Goal: Task Accomplishment & Management: Complete application form

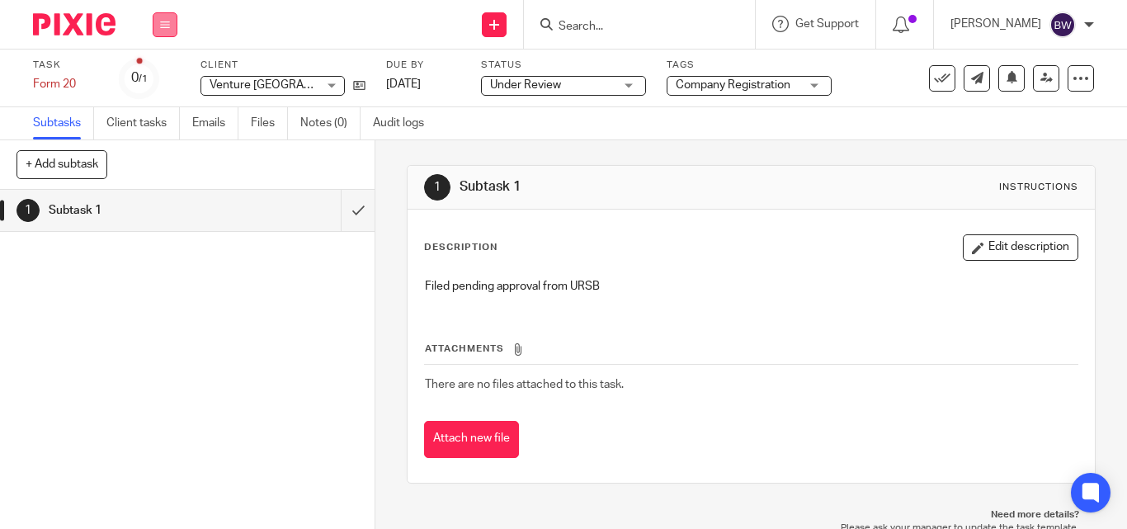
click at [171, 25] on button at bounding box center [165, 24] width 25 height 25
click at [161, 147] on link "Team" at bounding box center [156, 150] width 27 height 12
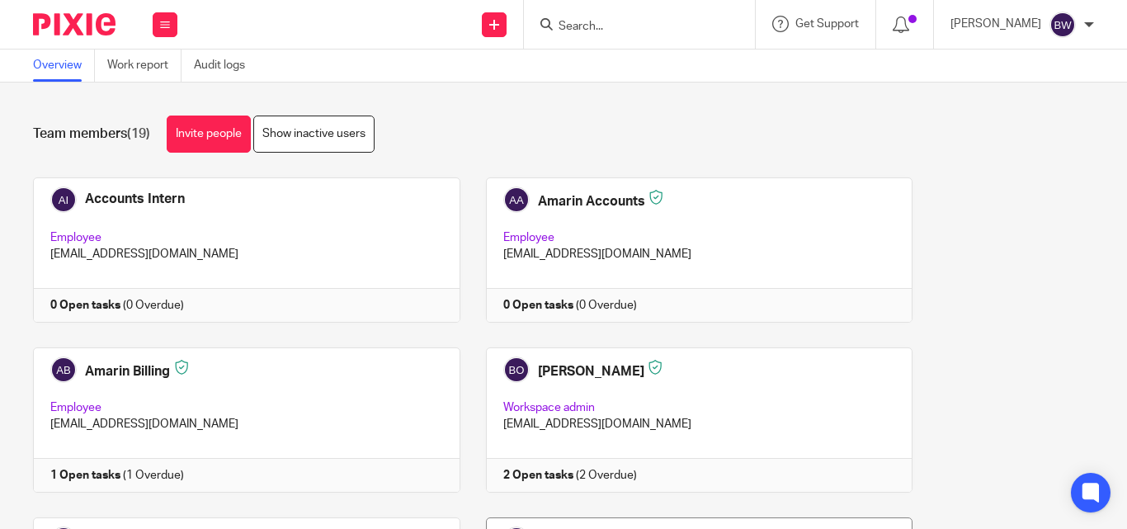
scroll to position [264, 0]
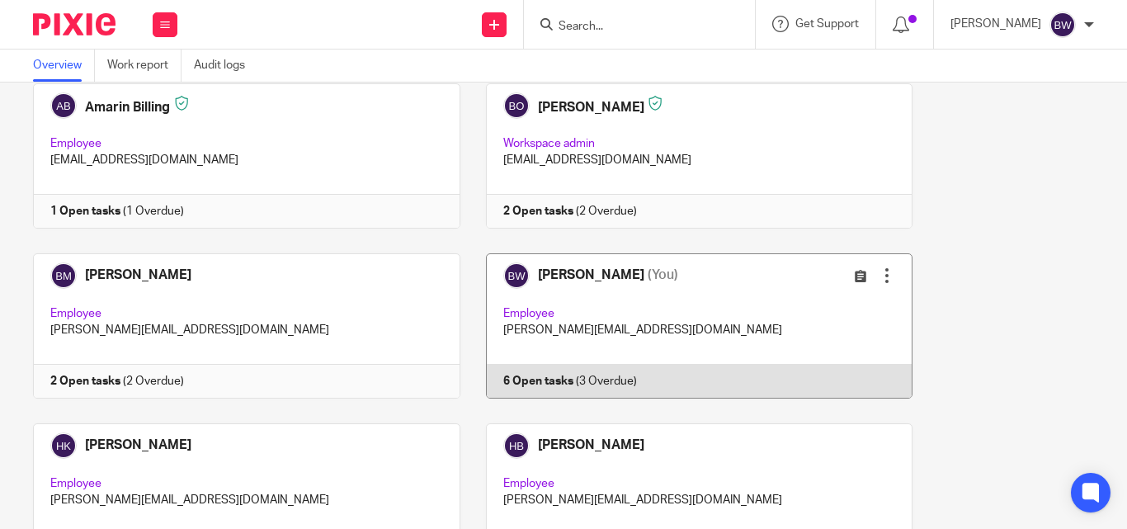
click at [689, 319] on link at bounding box center [686, 325] width 453 height 145
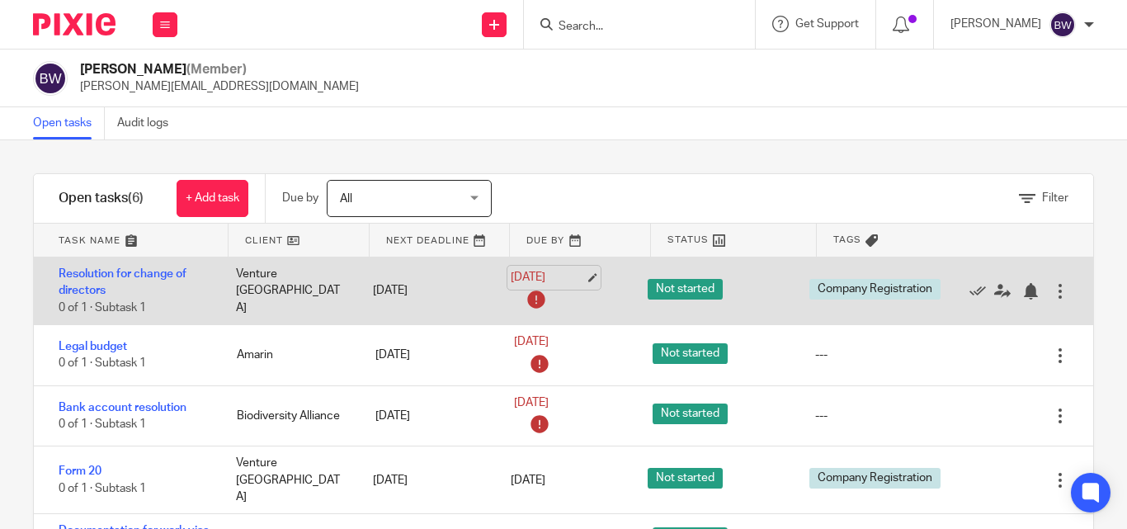
click at [555, 272] on link "22 Aug 2025" at bounding box center [548, 277] width 74 height 17
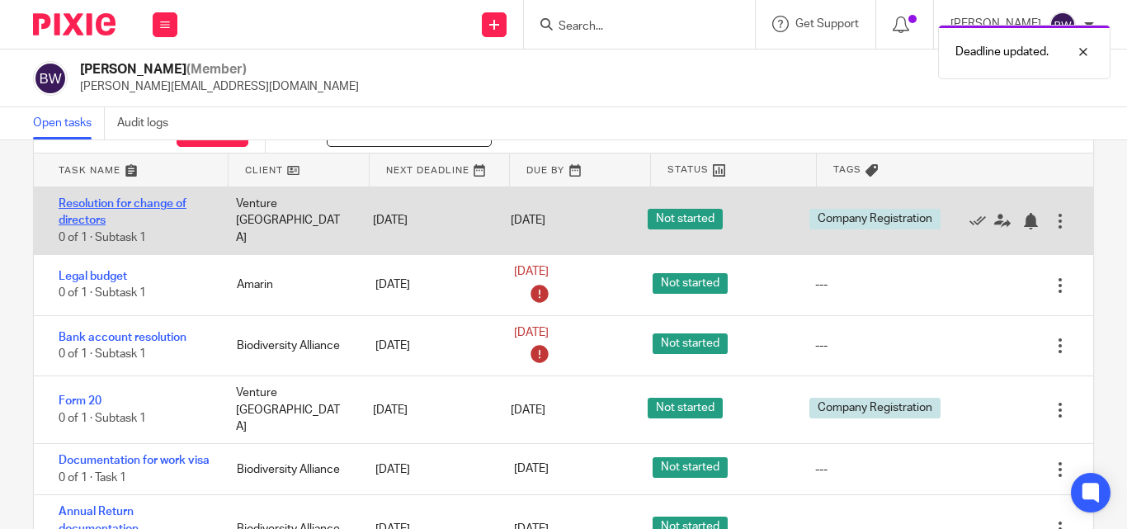
click at [124, 201] on link "Resolution for change of directors" at bounding box center [123, 212] width 128 height 28
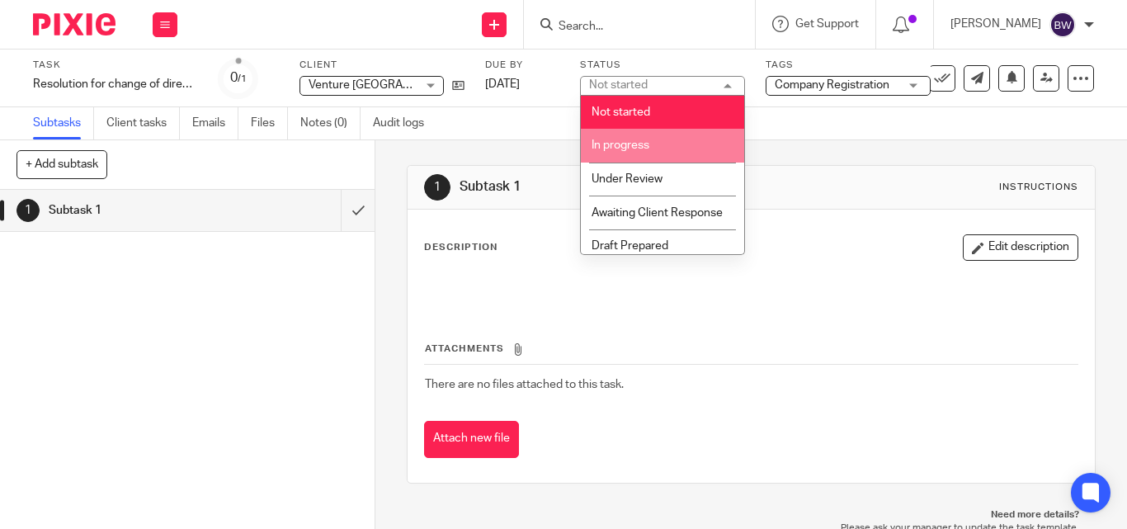
click at [670, 150] on li "In progress" at bounding box center [662, 146] width 163 height 34
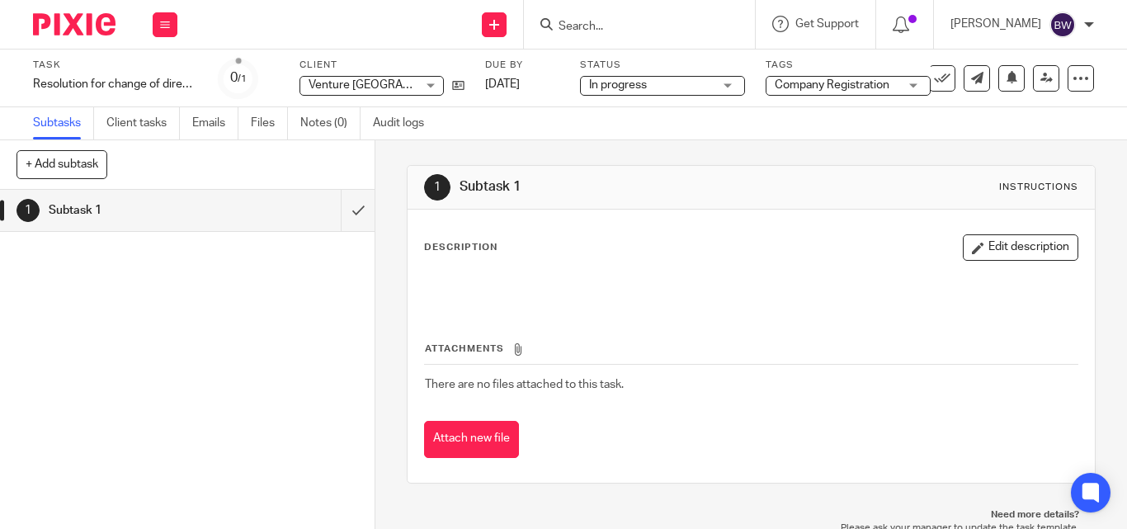
click at [578, 270] on div at bounding box center [751, 288] width 669 height 37
click at [531, 257] on div "Description Edit description" at bounding box center [751, 247] width 654 height 26
click at [534, 315] on div "Attachments There are no files attached to this task. Attach new file" at bounding box center [751, 383] width 654 height 150
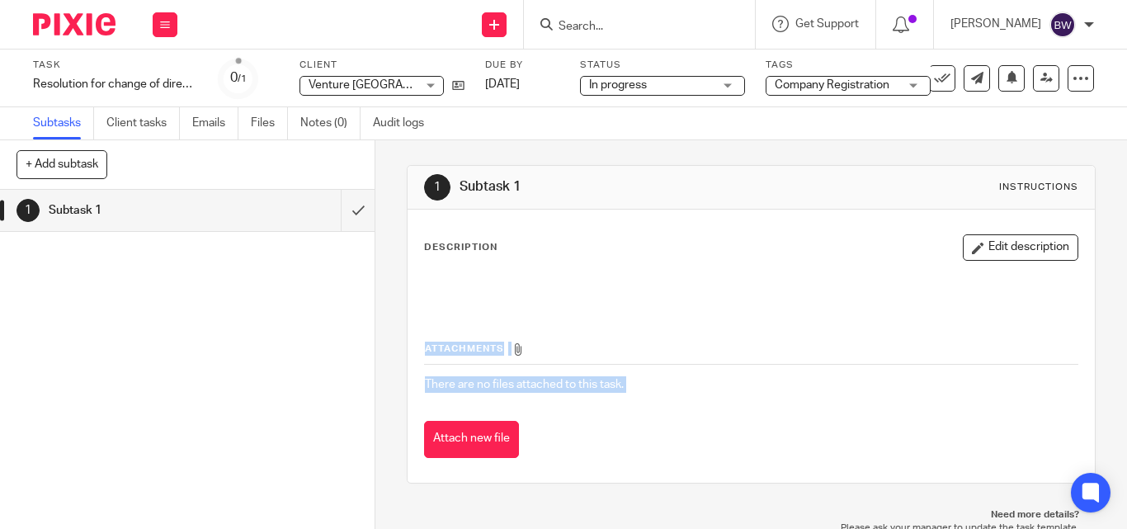
click at [969, 242] on button "Edit description" at bounding box center [1021, 247] width 116 height 26
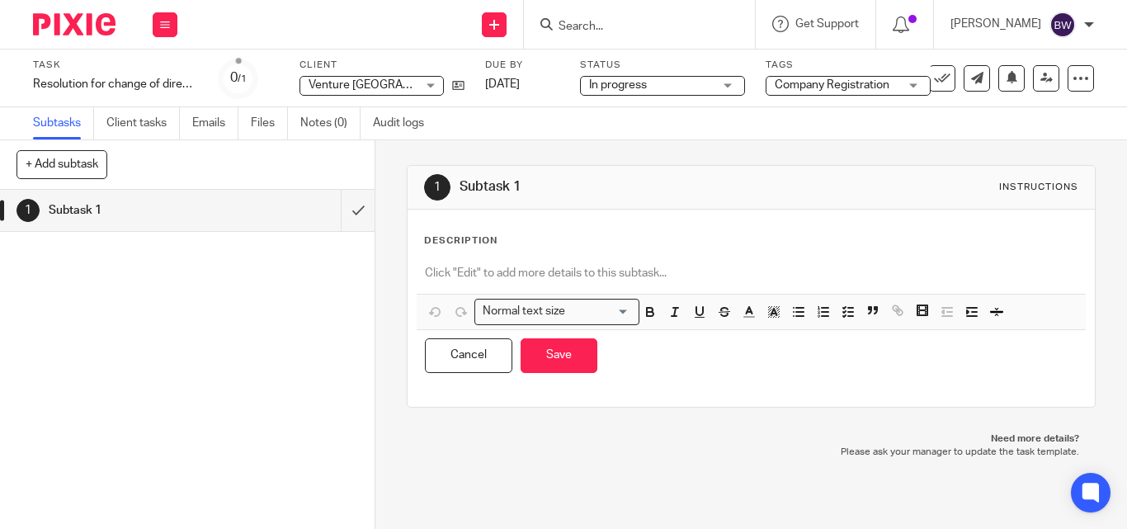
click at [556, 297] on div "Normal text size Loading... Remove Edit Insert new video Copy and paste the vid…" at bounding box center [751, 311] width 669 height 35
click at [517, 270] on p at bounding box center [751, 273] width 653 height 17
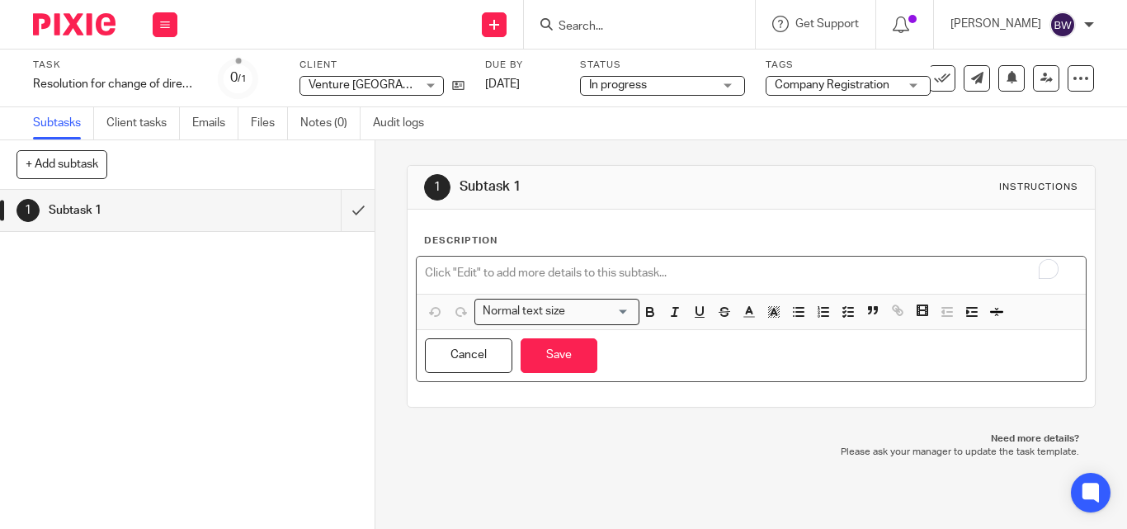
click at [443, 272] on p "To enrich screen reader interactions, please activate Accessibility in Grammarl…" at bounding box center [751, 273] width 653 height 17
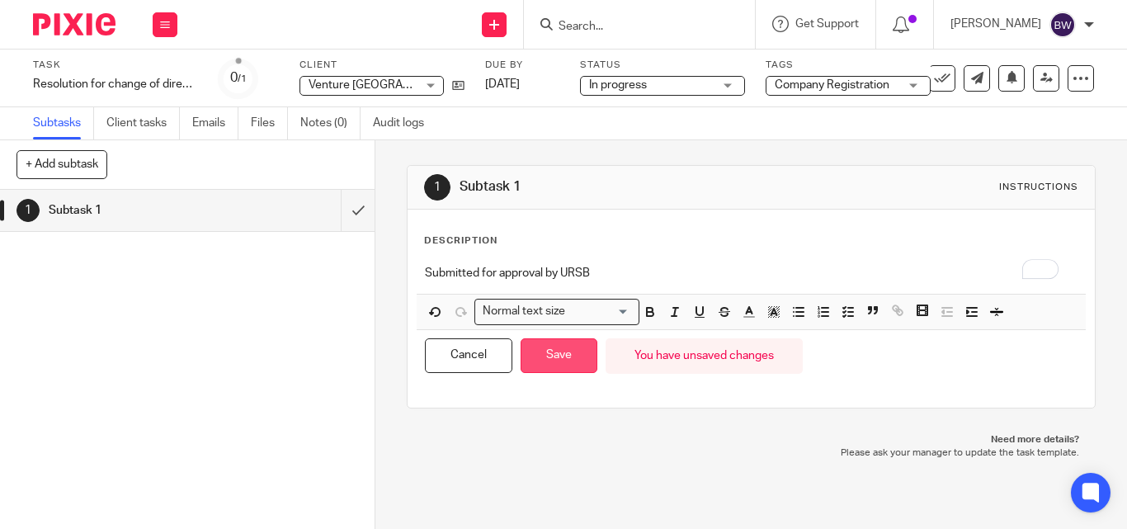
click at [526, 353] on button "Save" at bounding box center [559, 355] width 77 height 35
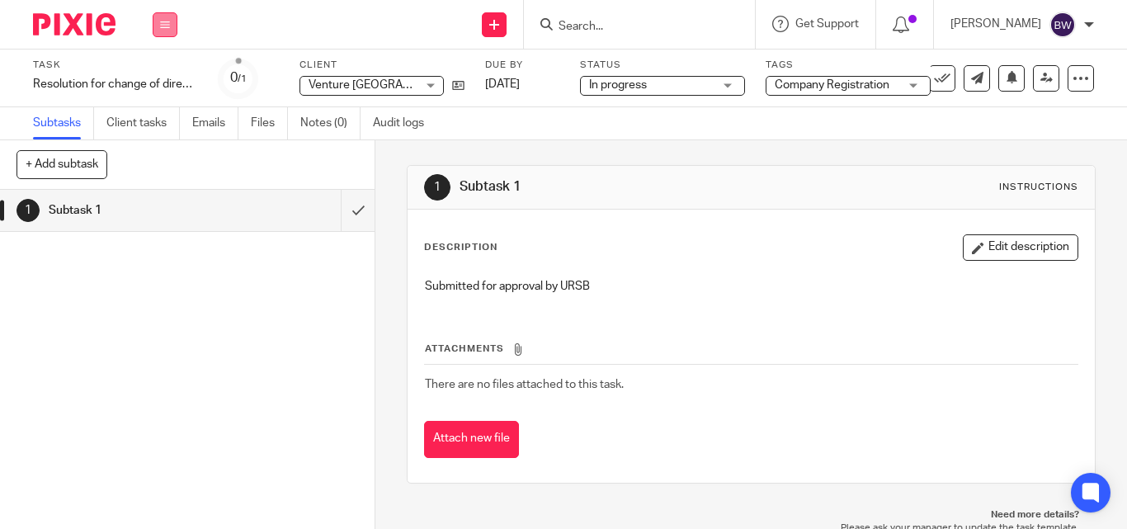
click at [166, 21] on icon at bounding box center [165, 25] width 10 height 10
click at [156, 144] on link "Team" at bounding box center [156, 150] width 27 height 12
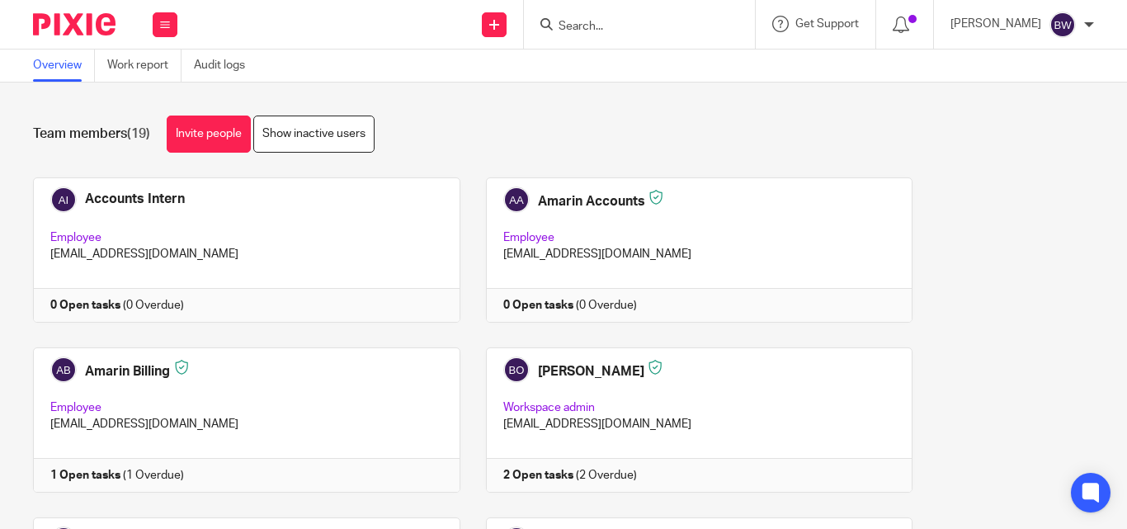
scroll to position [250, 0]
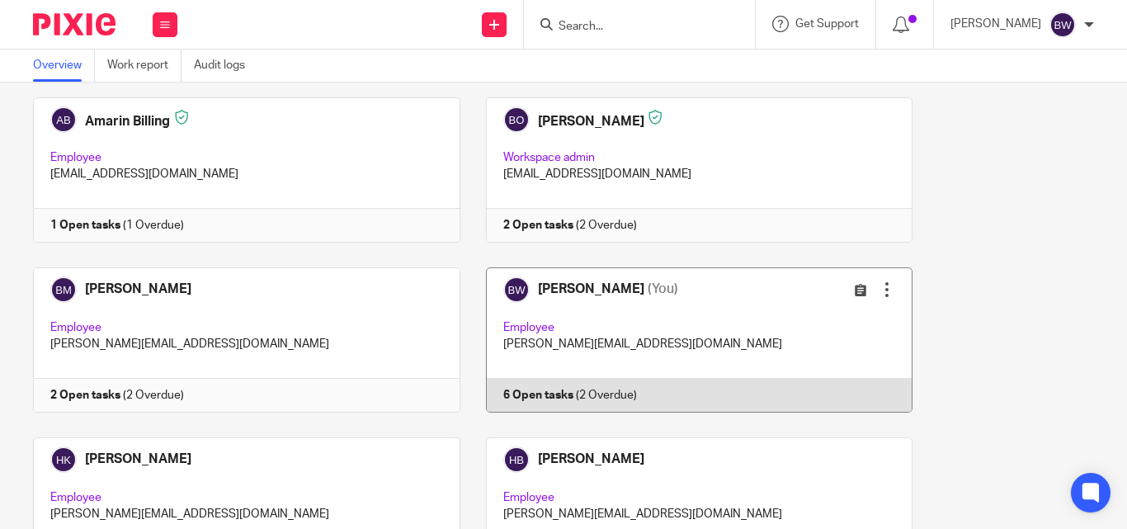
click at [676, 375] on link at bounding box center [686, 339] width 453 height 145
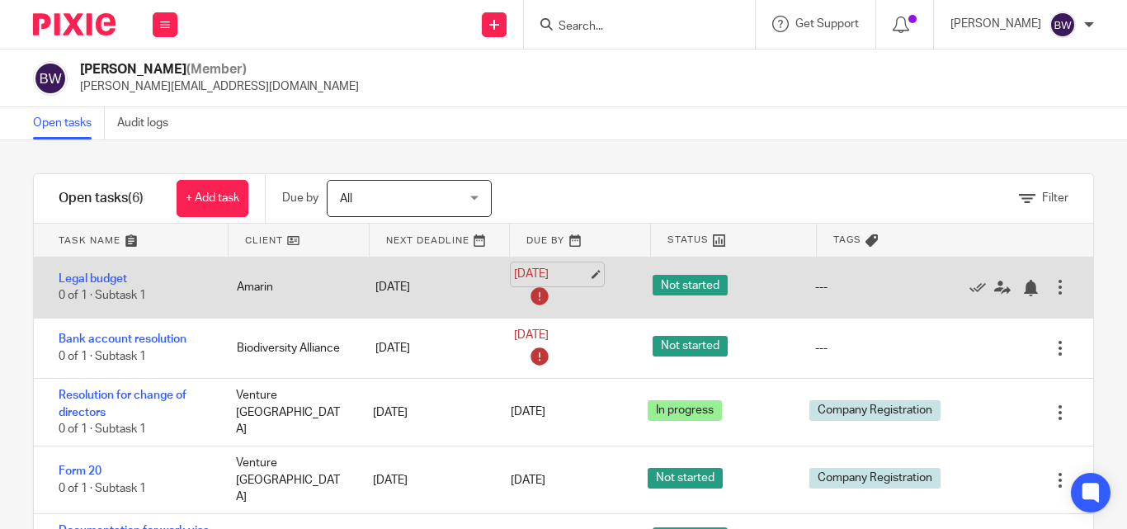
click at [549, 271] on link "[DATE]" at bounding box center [551, 274] width 74 height 17
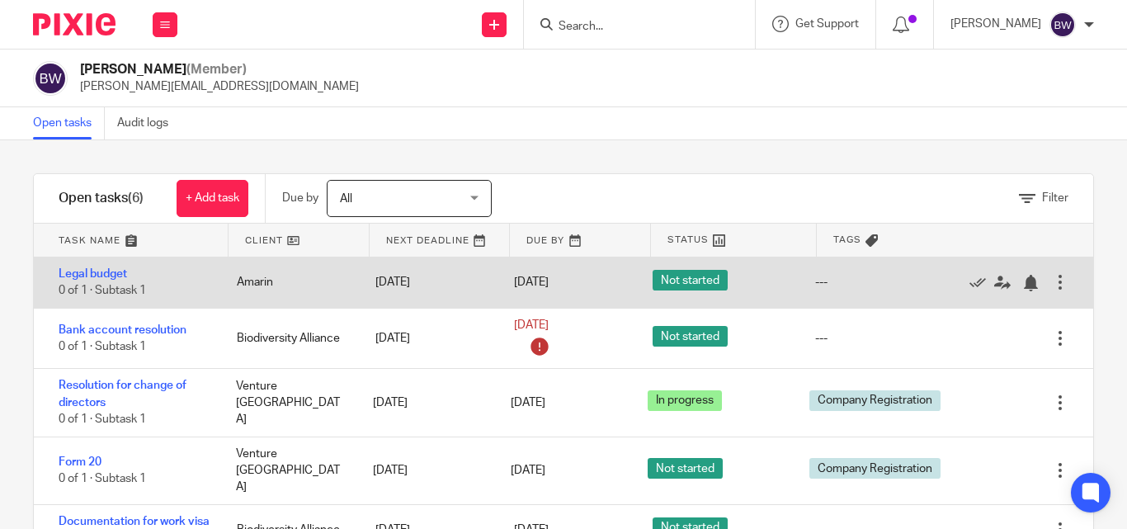
click at [95, 262] on div "Legal budget 0 of 1 · Subtask 1" at bounding box center [127, 282] width 186 height 50
click at [95, 273] on link "Legal budget" at bounding box center [93, 274] width 68 height 12
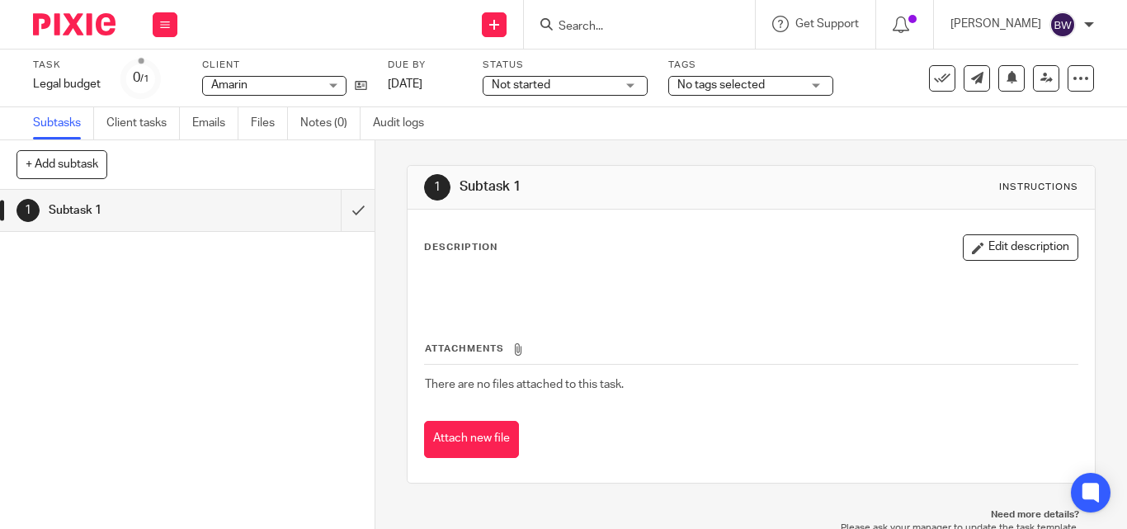
click at [625, 79] on div "Not started Not started" at bounding box center [565, 86] width 165 height 20
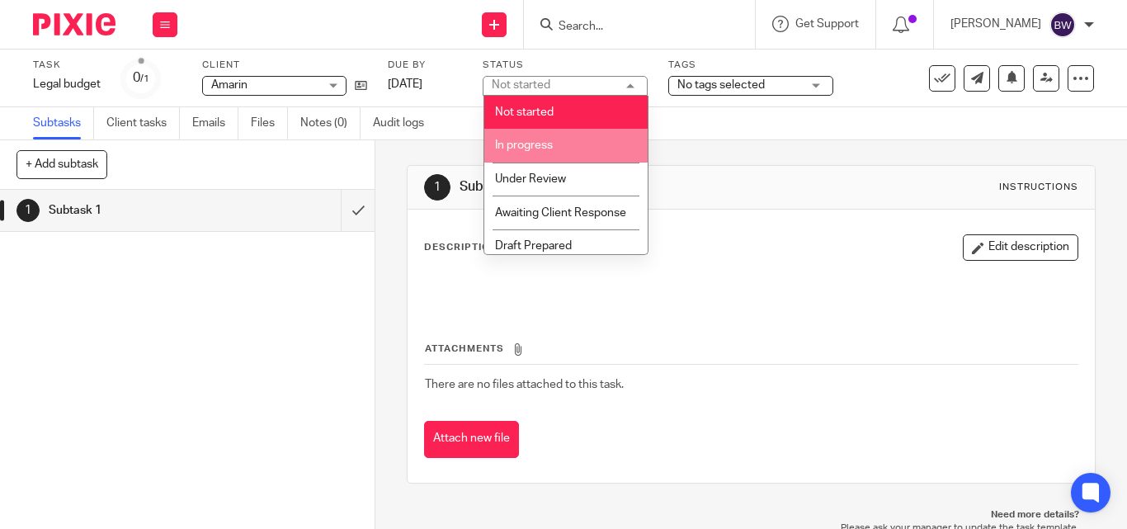
click at [611, 141] on li "In progress" at bounding box center [565, 146] width 163 height 34
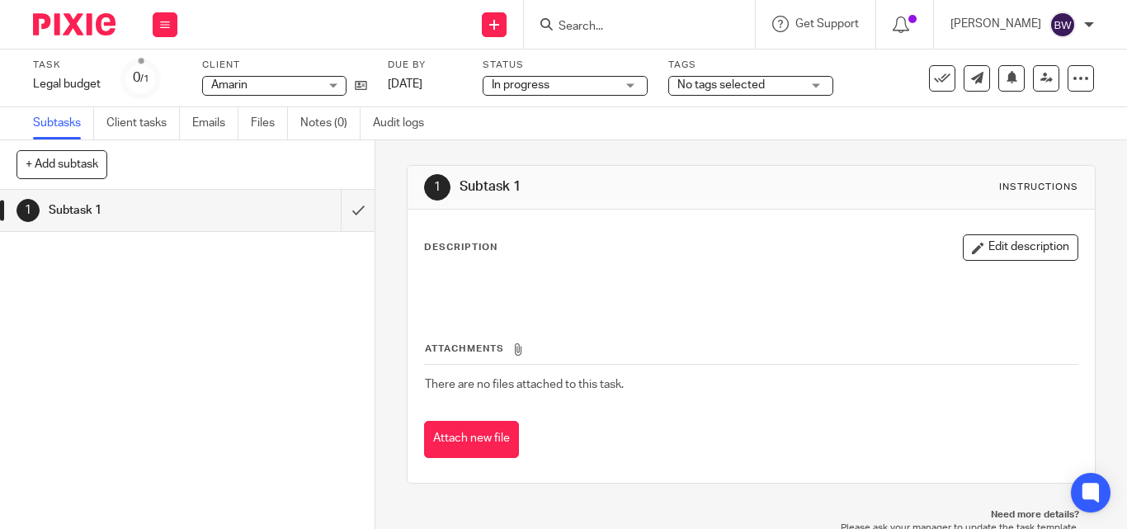
click at [740, 86] on span "No tags selected" at bounding box center [721, 85] width 87 height 12
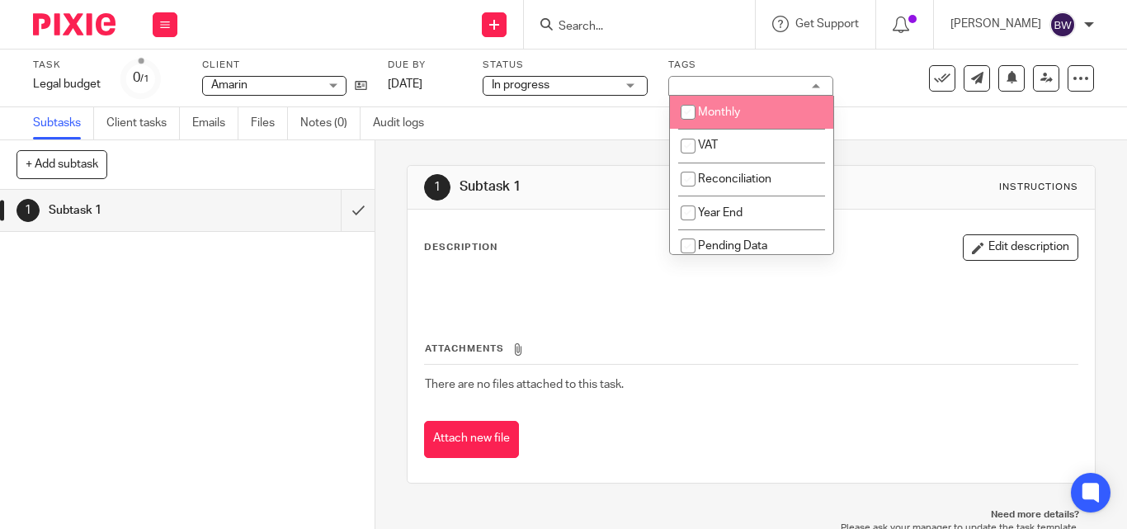
click at [726, 104] on li "Monthly" at bounding box center [751, 113] width 163 height 34
checkbox input "true"
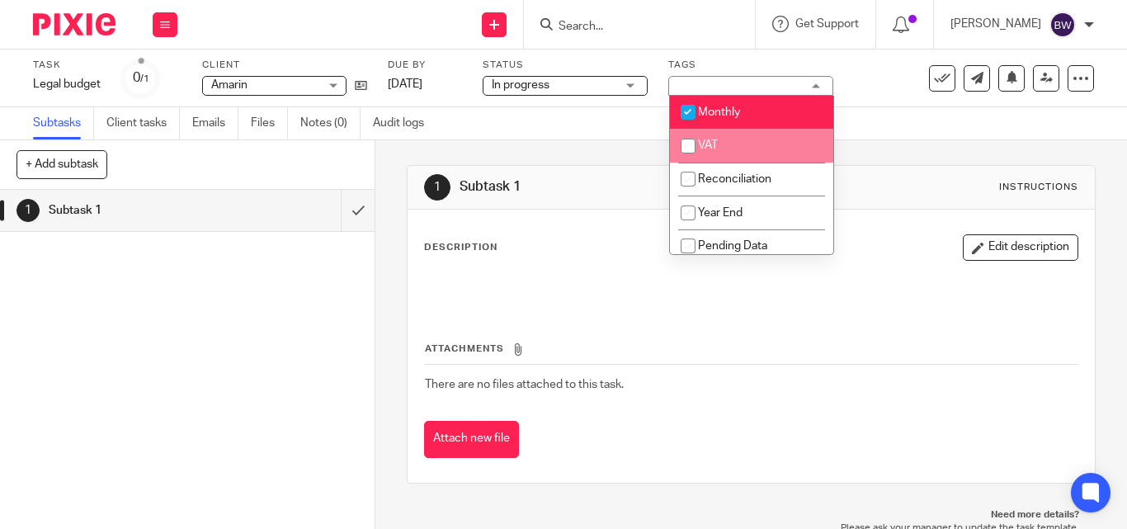
click at [526, 213] on div "Description Edit description Attachments There are no files attached to this ta…" at bounding box center [751, 346] width 687 height 273
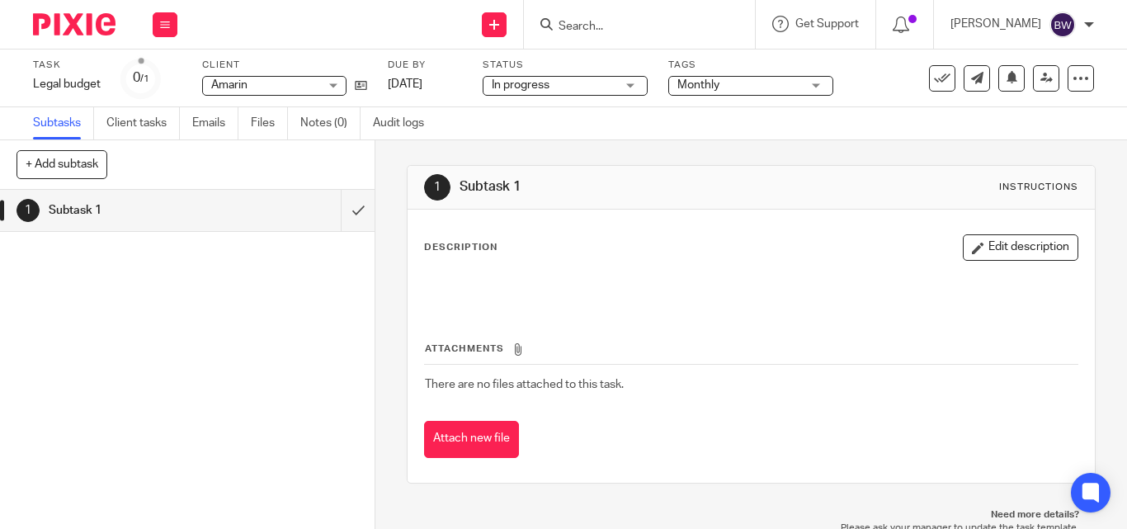
drag, startPoint x: 491, startPoint y: 243, endPoint x: 500, endPoint y: 254, distance: 14.7
click at [498, 251] on div "Description Edit description" at bounding box center [751, 247] width 654 height 26
click at [646, 280] on p at bounding box center [751, 286] width 653 height 17
drag, startPoint x: 646, startPoint y: 280, endPoint x: 580, endPoint y: 305, distance: 70.8
click at [593, 301] on div at bounding box center [751, 288] width 669 height 37
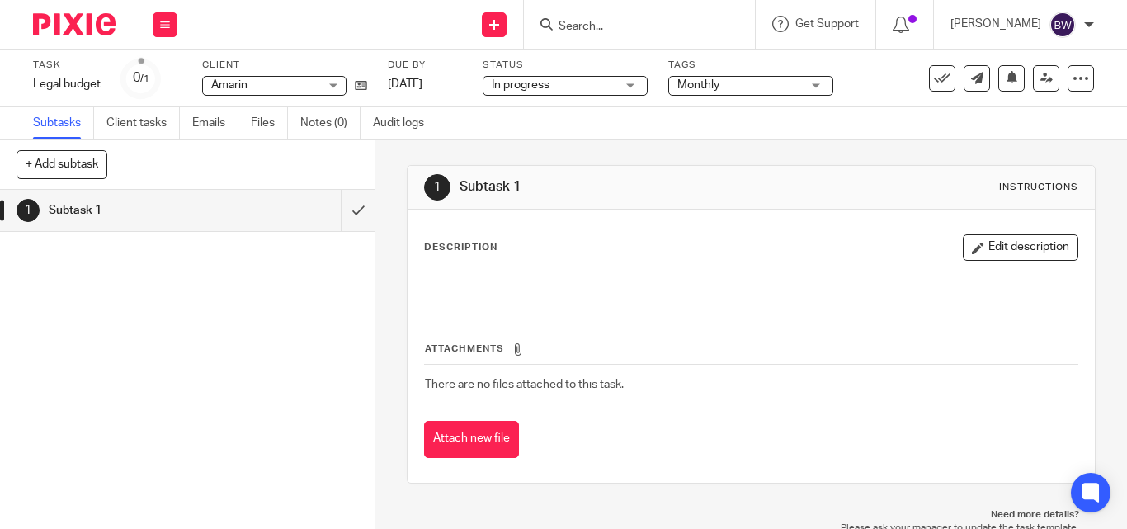
click at [536, 309] on div "Attachments There are no files attached to this task. Attach new file" at bounding box center [751, 383] width 654 height 150
click at [1015, 240] on button "Edit description" at bounding box center [1021, 247] width 116 height 26
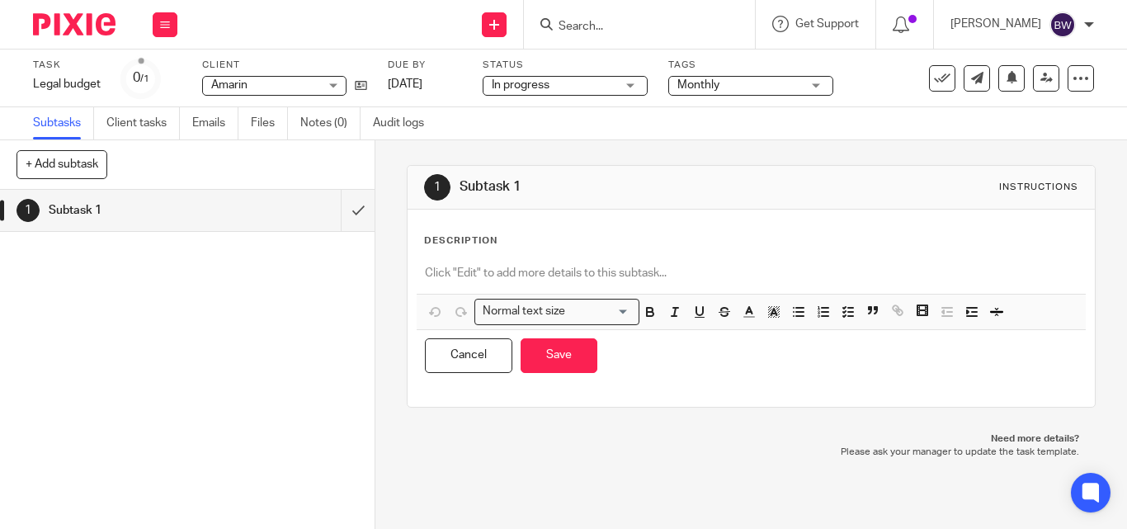
click at [596, 249] on div "Description Normal text size Loading... Remove Edit Insert new video Copy and p…" at bounding box center [751, 308] width 654 height 148
drag, startPoint x: 503, startPoint y: 238, endPoint x: 517, endPoint y: 267, distance: 32.5
click at [516, 263] on div "Description Normal text size Loading... Remove Edit Insert new video Copy and p…" at bounding box center [751, 308] width 654 height 148
click at [520, 269] on p at bounding box center [751, 273] width 653 height 17
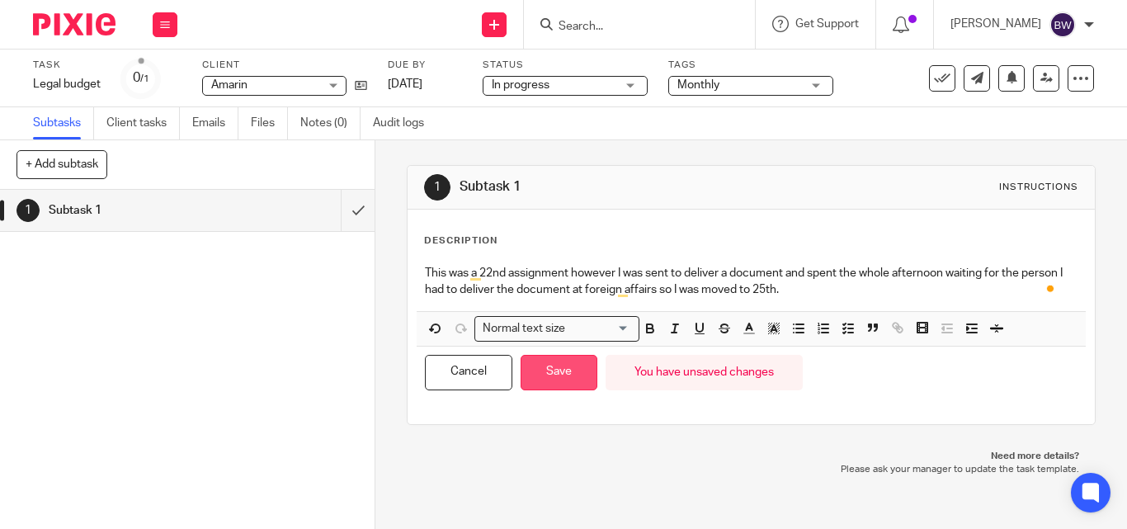
click at [550, 381] on button "Save" at bounding box center [559, 372] width 77 height 35
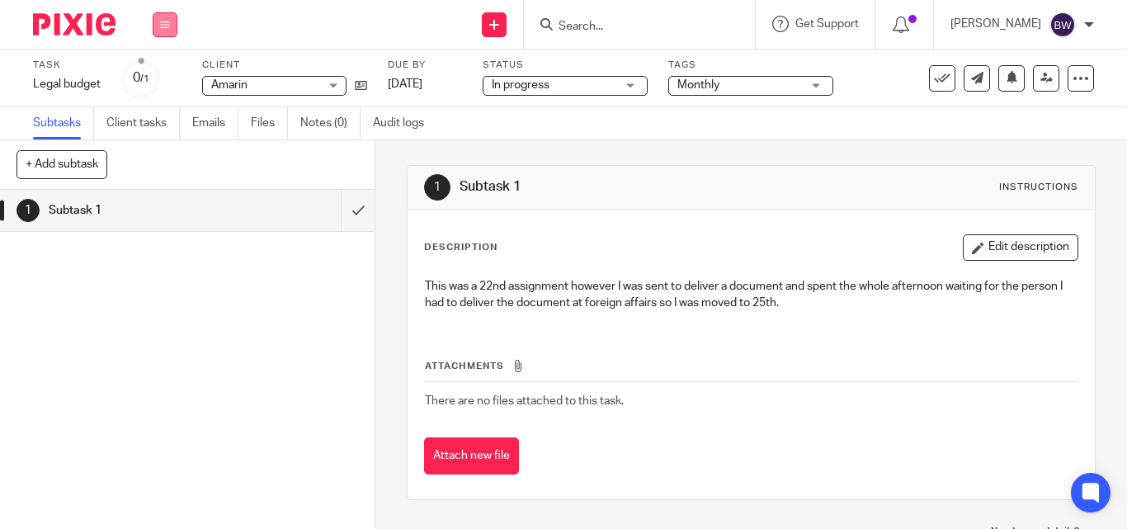
click at [161, 20] on icon at bounding box center [165, 25] width 10 height 10
click at [456, 78] on link "[DATE]" at bounding box center [425, 84] width 74 height 17
click at [163, 23] on icon at bounding box center [165, 25] width 10 height 10
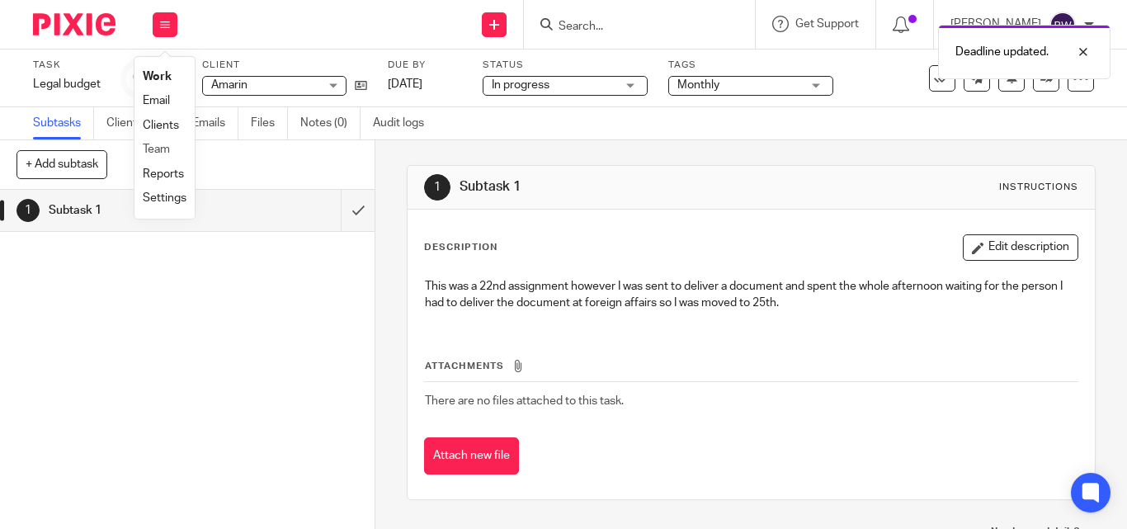
click at [160, 139] on li "Team" at bounding box center [165, 150] width 44 height 24
click at [173, 146] on li "Team" at bounding box center [165, 150] width 44 height 24
click at [155, 147] on link "Team" at bounding box center [156, 150] width 27 height 12
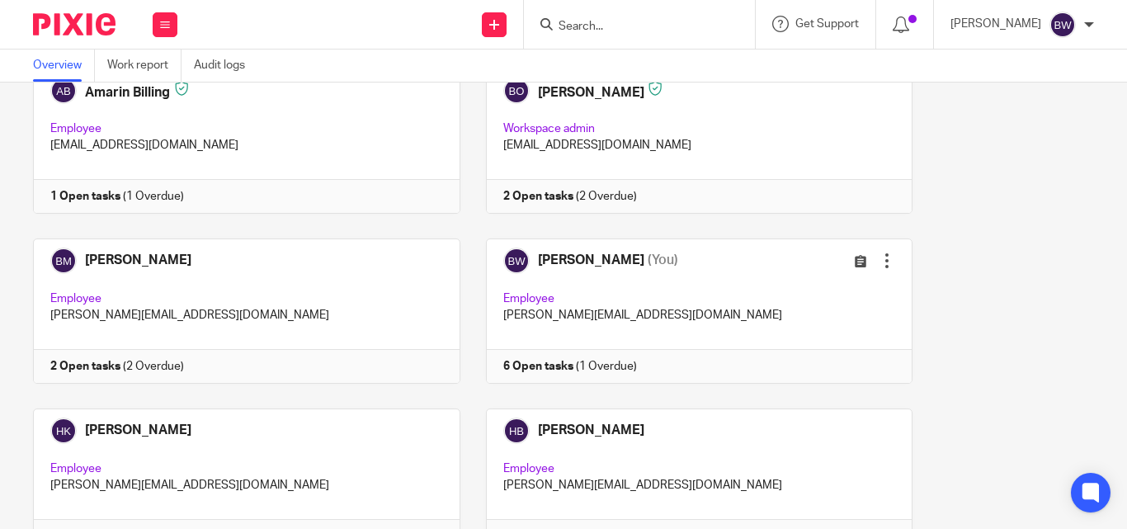
scroll to position [286, 0]
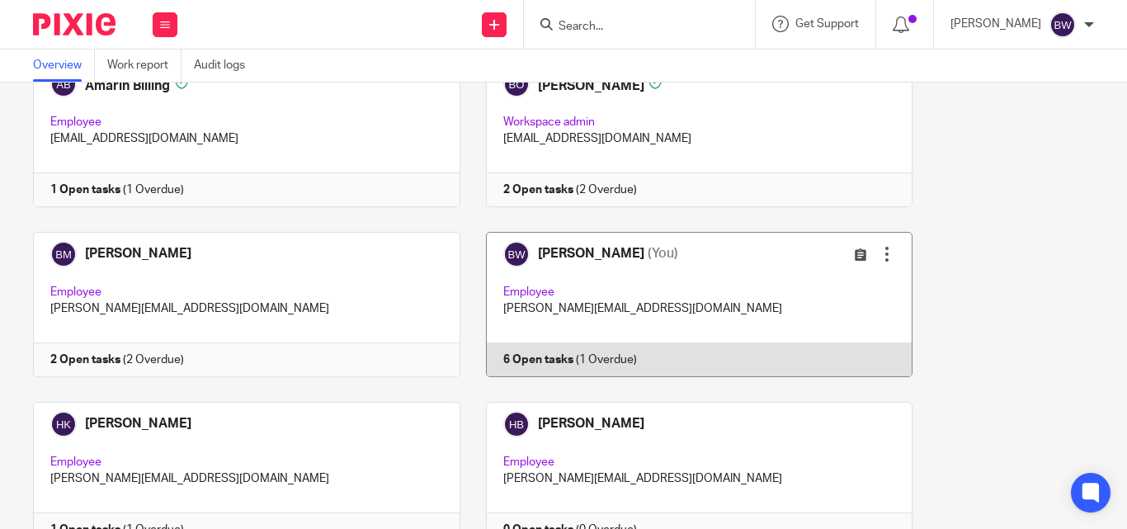
click at [616, 319] on link at bounding box center [686, 304] width 453 height 145
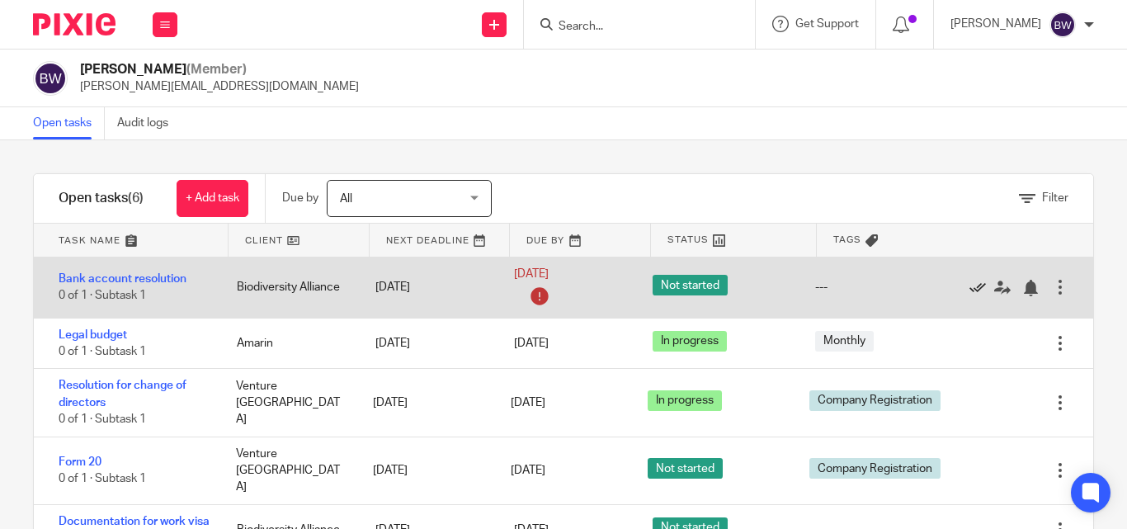
click at [970, 290] on icon at bounding box center [978, 288] width 17 height 17
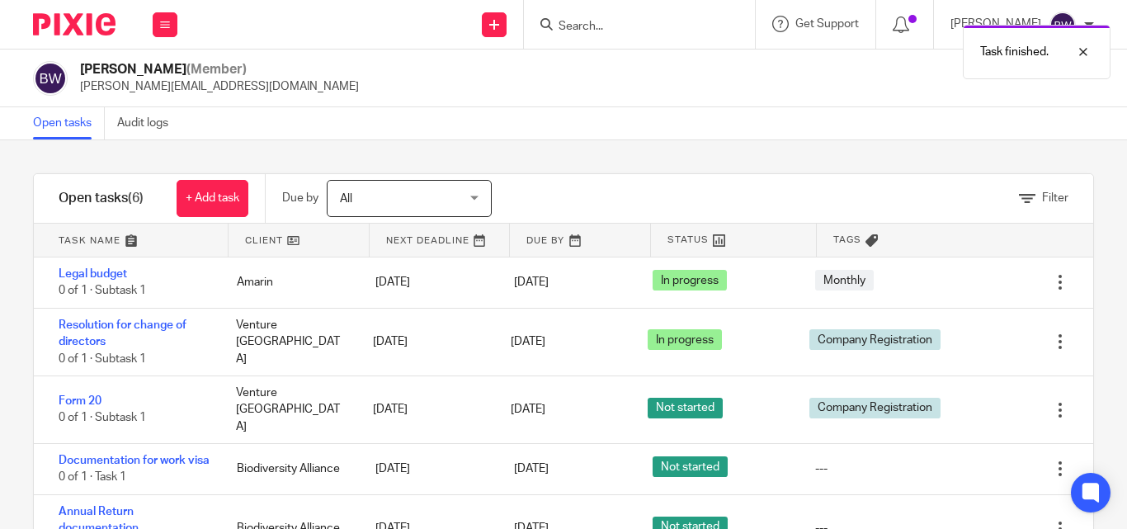
scroll to position [27, 0]
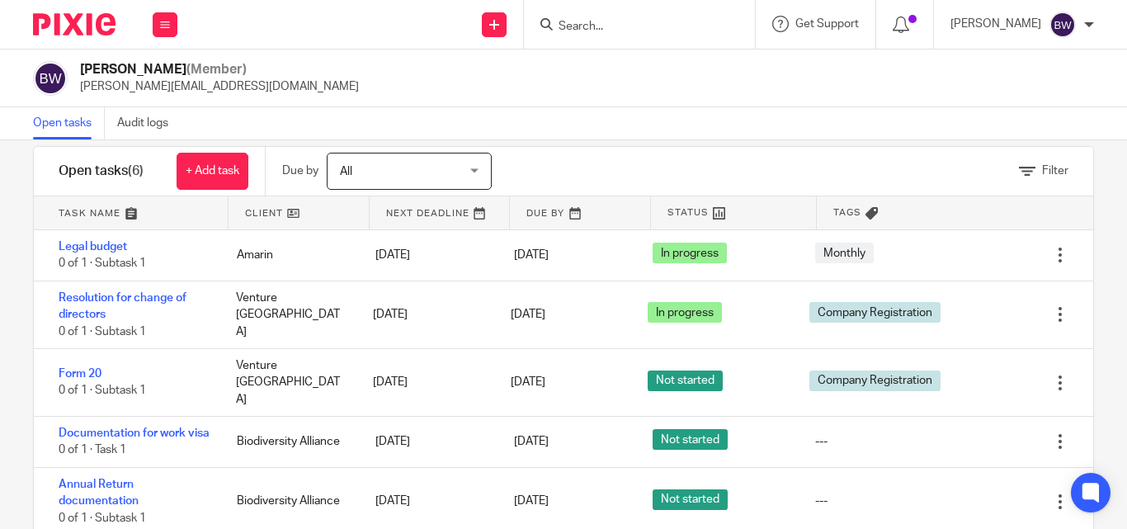
drag, startPoint x: 1097, startPoint y: 245, endPoint x: 1095, endPoint y: 220, distance: 24.8
click at [1097, 222] on div "Filter tasks Only show tasks matching all of these conditions 1 Client name Is …" at bounding box center [563, 334] width 1127 height 389
drag, startPoint x: 1095, startPoint y: 173, endPoint x: 1096, endPoint y: 163, distance: 9.9
click at [1096, 165] on div "Filter tasks Only show tasks matching all of these conditions 1 Client name Is …" at bounding box center [563, 334] width 1127 height 389
click at [1086, 22] on div at bounding box center [1089, 25] width 10 height 10
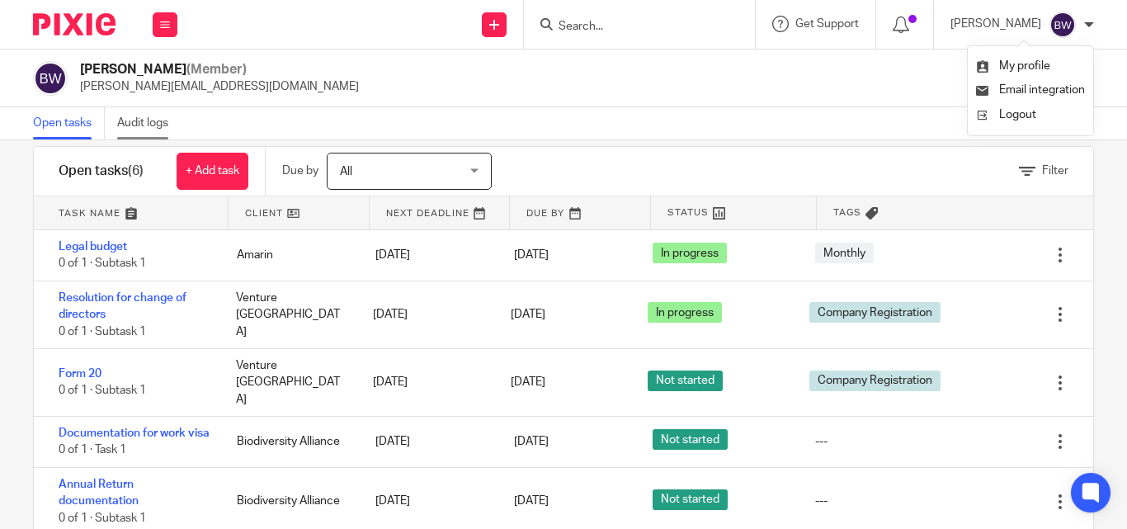
click at [151, 120] on link "Audit logs" at bounding box center [149, 123] width 64 height 32
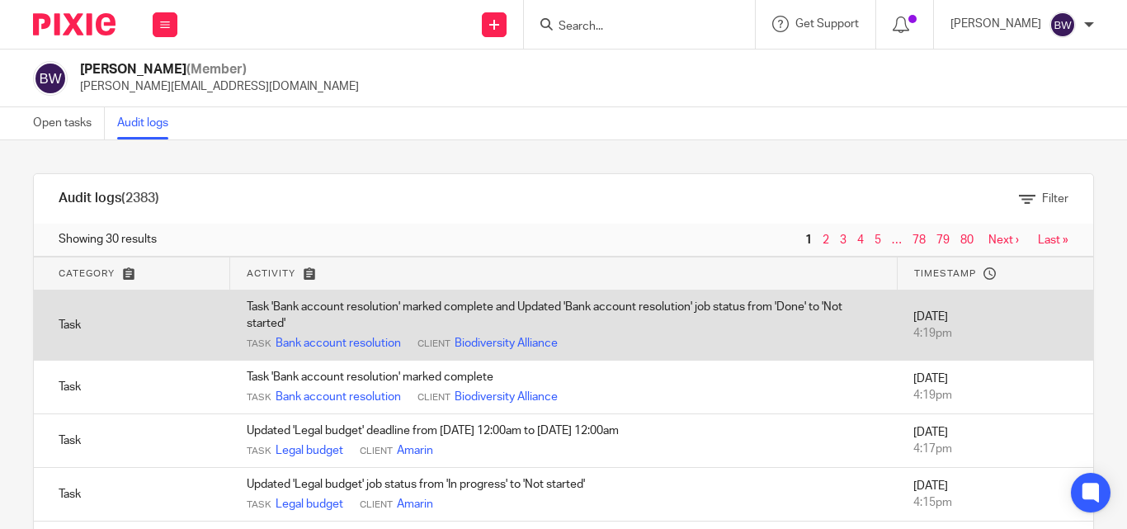
click at [551, 323] on td "Task 'Bank account resolution' marked complete and Updated 'Bank account resolu…" at bounding box center [563, 325] width 667 height 70
click at [354, 345] on link "Bank account resolution" at bounding box center [338, 343] width 125 height 17
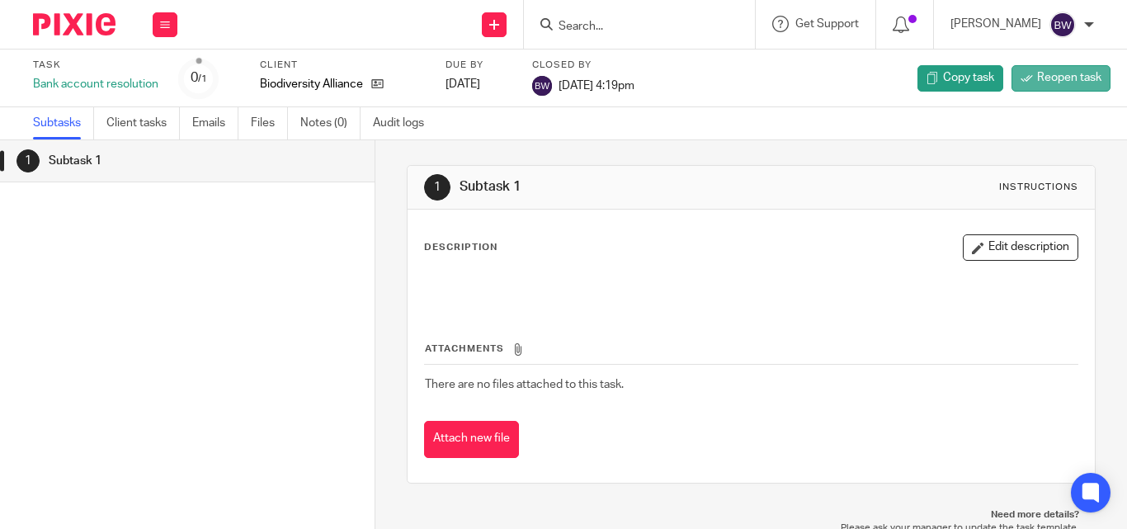
click at [1070, 77] on span "Reopen task" at bounding box center [1069, 77] width 64 height 17
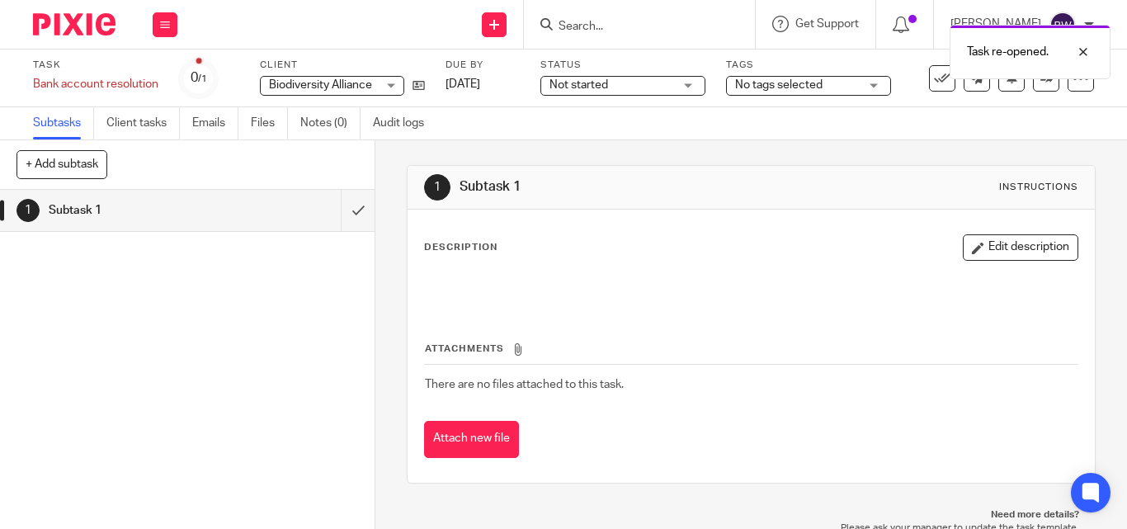
click at [626, 85] on span "Not started" at bounding box center [612, 85] width 124 height 17
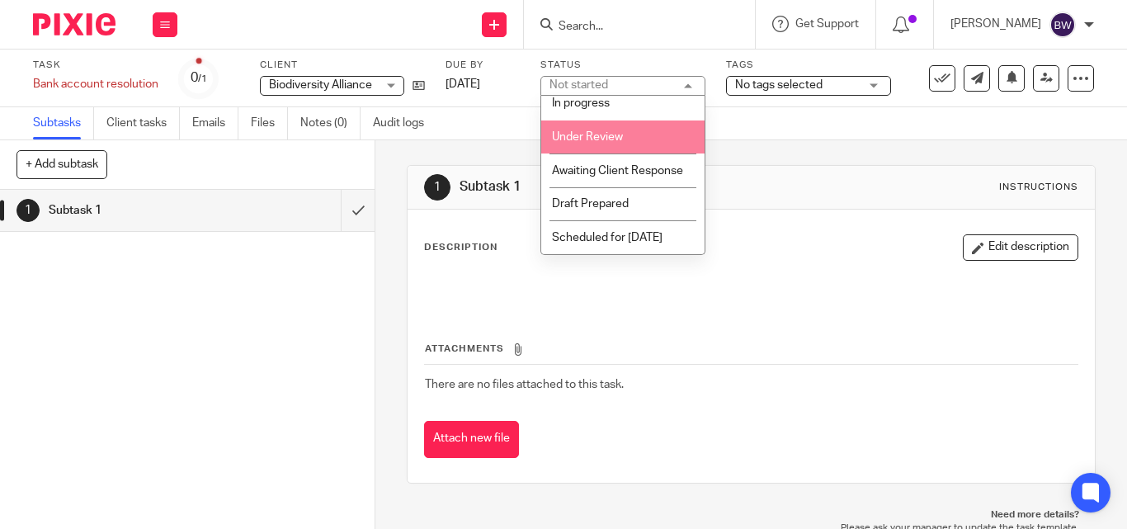
scroll to position [59, 0]
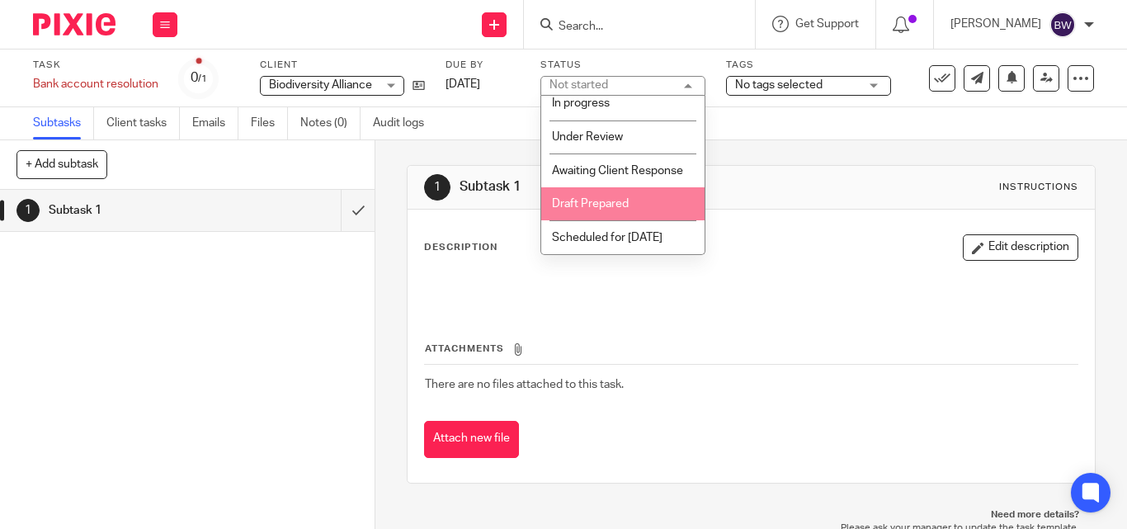
click at [626, 200] on span "Draft Prepared" at bounding box center [590, 204] width 77 height 12
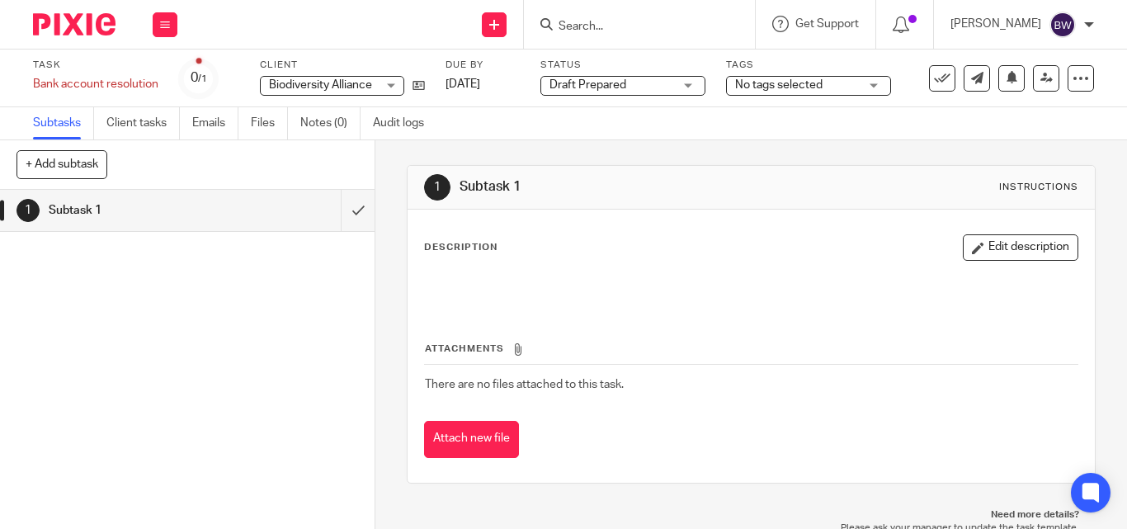
click at [777, 83] on span "No tags selected" at bounding box center [778, 85] width 87 height 12
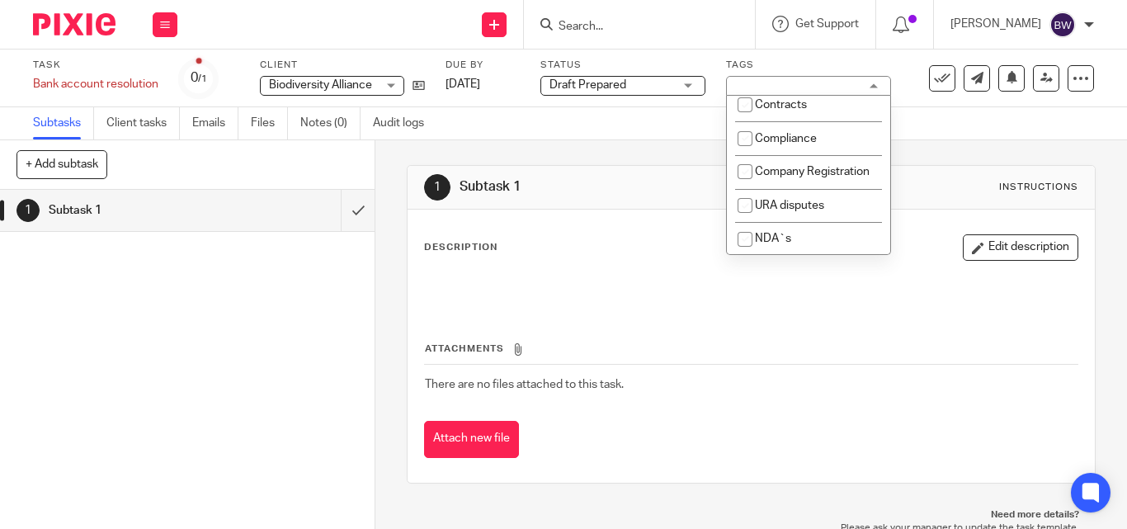
scroll to position [370, 0]
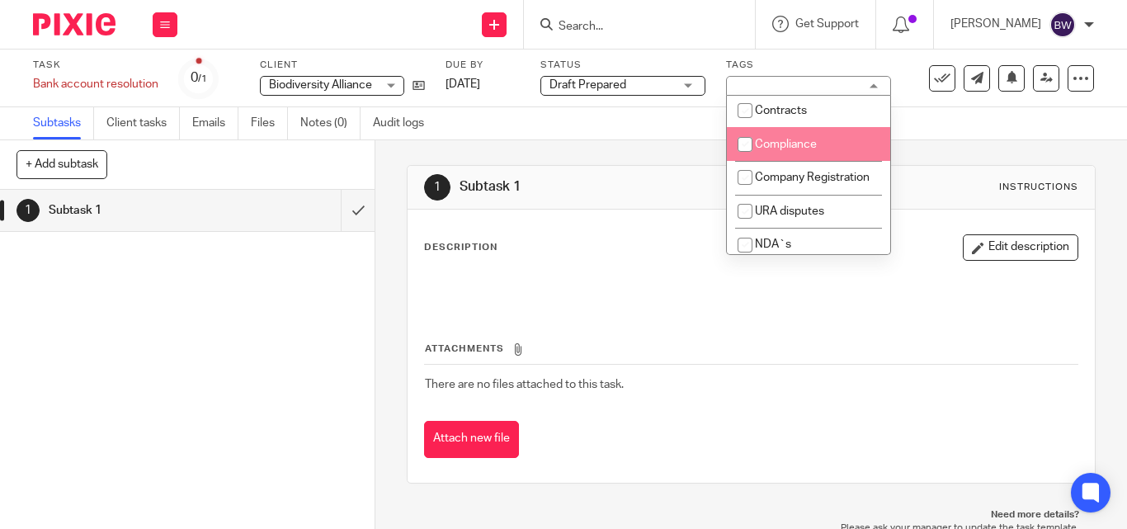
click at [821, 149] on li "Compliance" at bounding box center [808, 144] width 163 height 34
checkbox input "true"
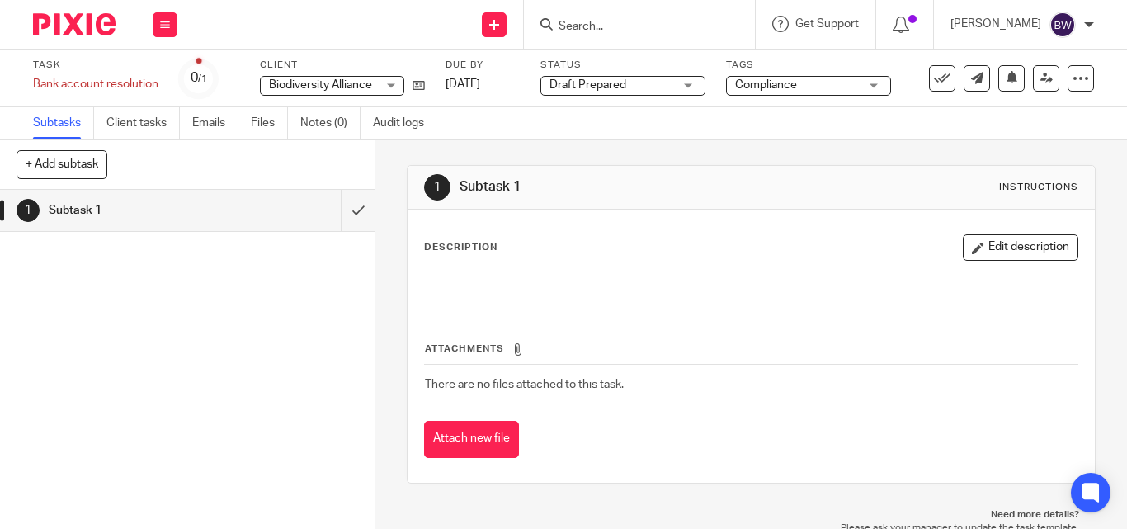
click at [603, 269] on div at bounding box center [751, 288] width 671 height 39
click at [479, 251] on p "Description" at bounding box center [460, 247] width 73 height 13
click at [508, 78] on link "22 Aug 2025" at bounding box center [483, 84] width 74 height 17
click at [508, 271] on div at bounding box center [751, 288] width 669 height 37
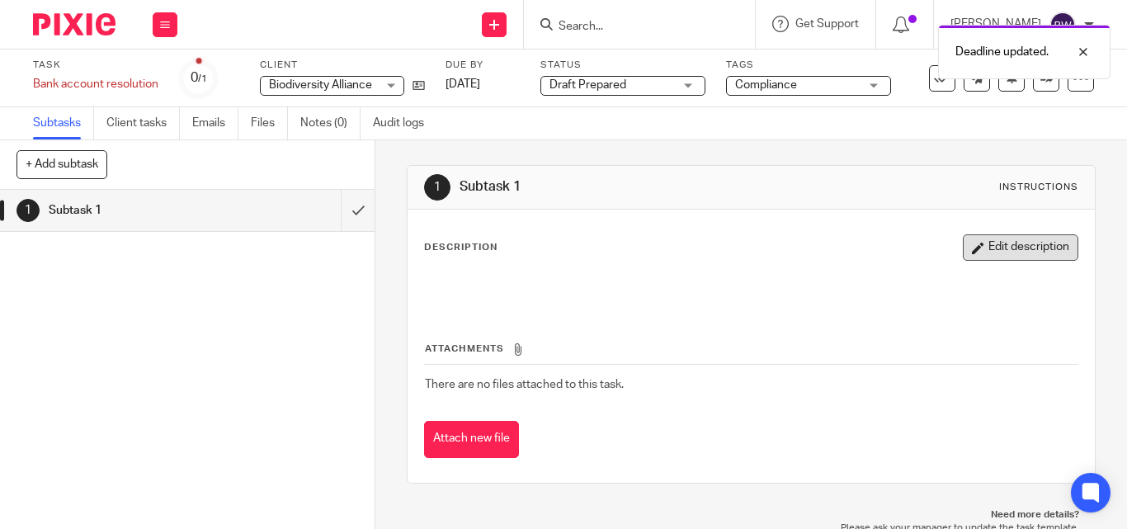
click at [1013, 247] on button "Edit description" at bounding box center [1021, 247] width 116 height 26
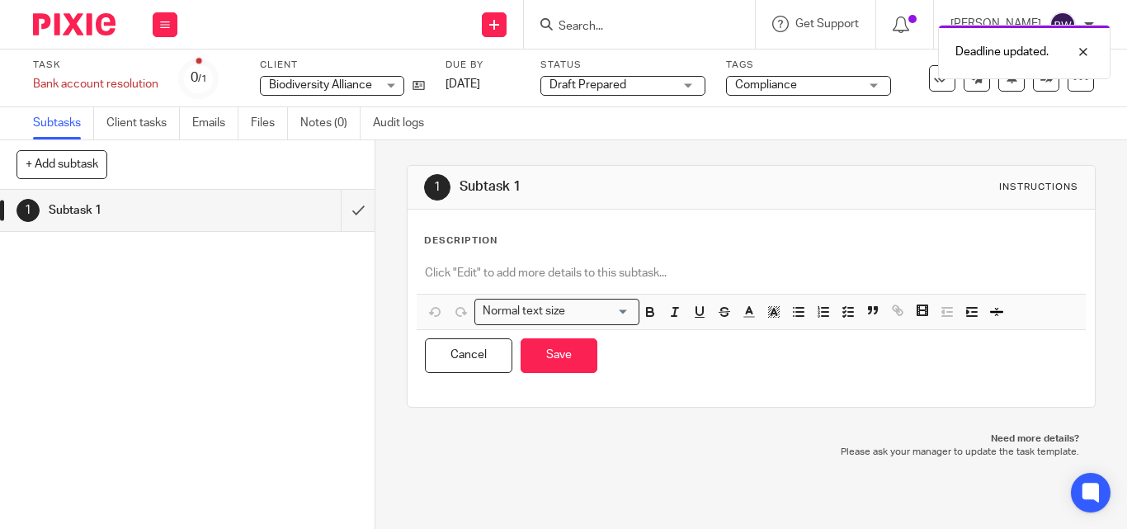
click at [541, 255] on div "Description Normal text size Loading... Remove Edit Insert new video Copy and p…" at bounding box center [751, 308] width 654 height 148
click at [448, 246] on p "Description" at bounding box center [460, 240] width 73 height 13
click at [613, 274] on p at bounding box center [751, 273] width 653 height 17
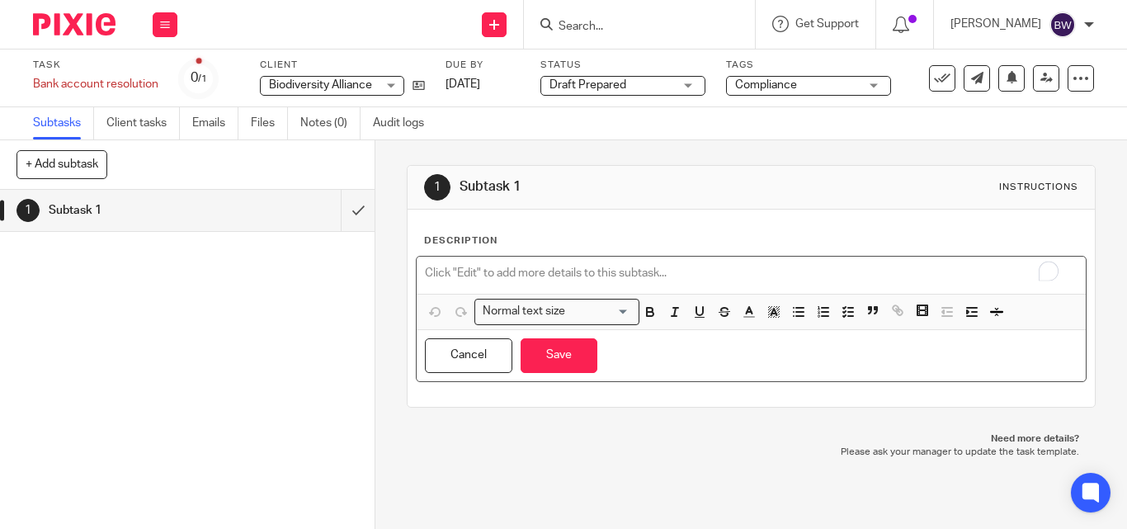
click at [613, 274] on p "To enrich screen reader interactions, please activate Accessibility in Grammarl…" at bounding box center [751, 273] width 653 height 17
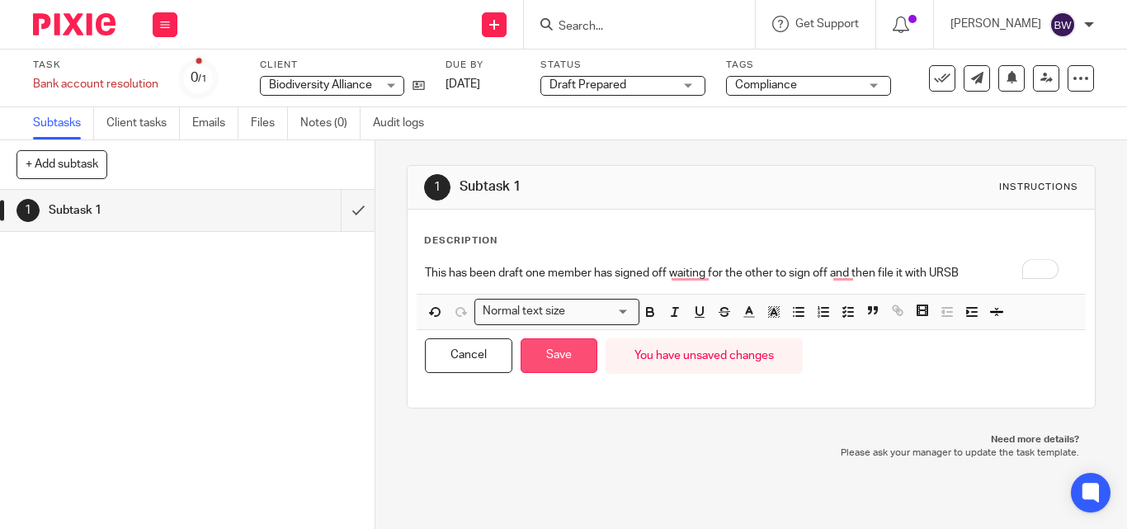
click at [559, 365] on button "Save" at bounding box center [559, 355] width 77 height 35
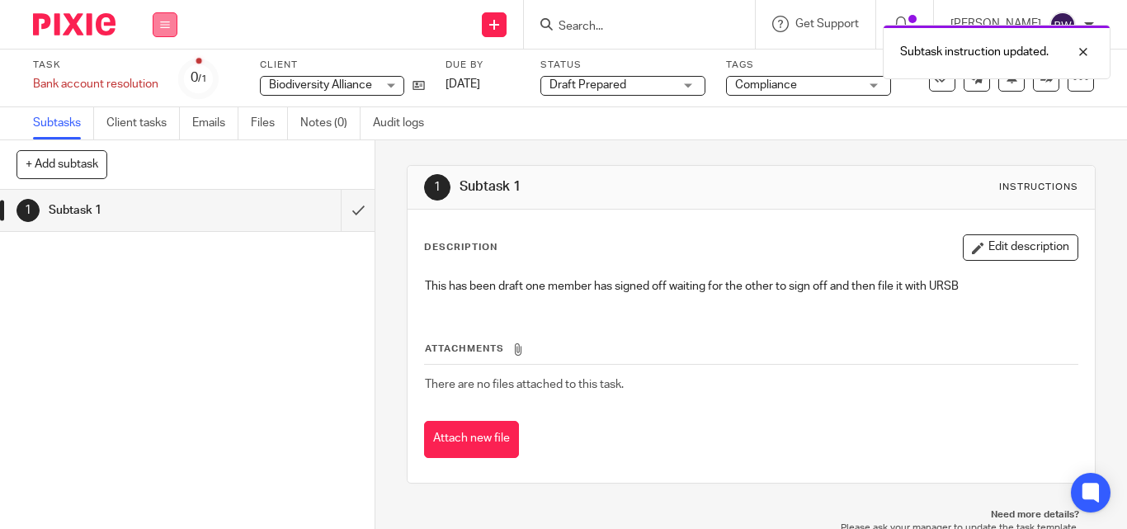
click at [167, 21] on icon at bounding box center [165, 25] width 10 height 10
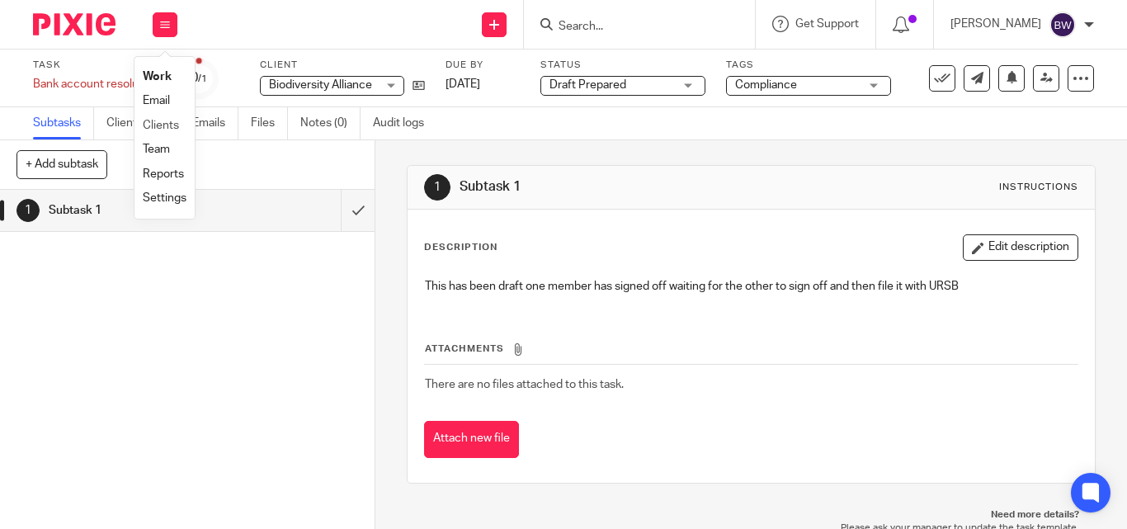
click at [158, 137] on li "Clients" at bounding box center [165, 126] width 44 height 24
click at [156, 145] on link "Team" at bounding box center [156, 150] width 27 height 12
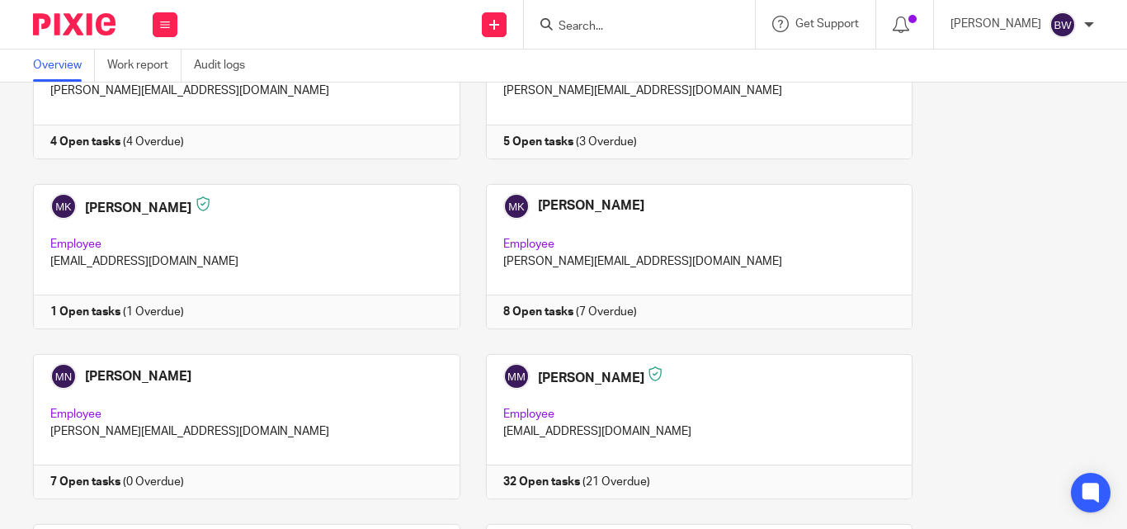
scroll to position [1053, 0]
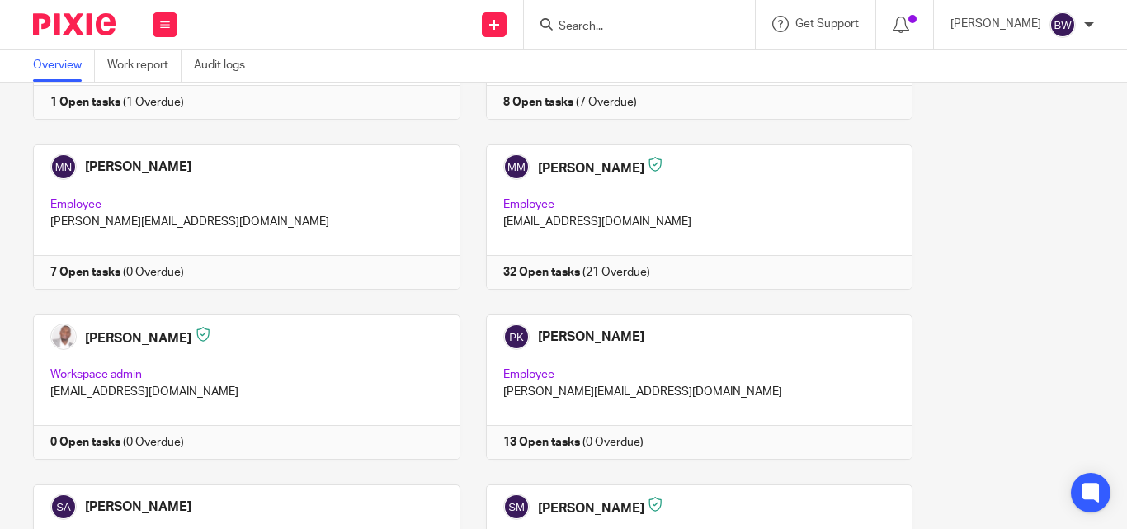
drag, startPoint x: 1095, startPoint y: 352, endPoint x: 1090, endPoint y: 381, distance: 30.1
click at [1090, 381] on div "Team members (19) Invite people Show inactive users Invite team members Add inv…" at bounding box center [563, 306] width 1127 height 446
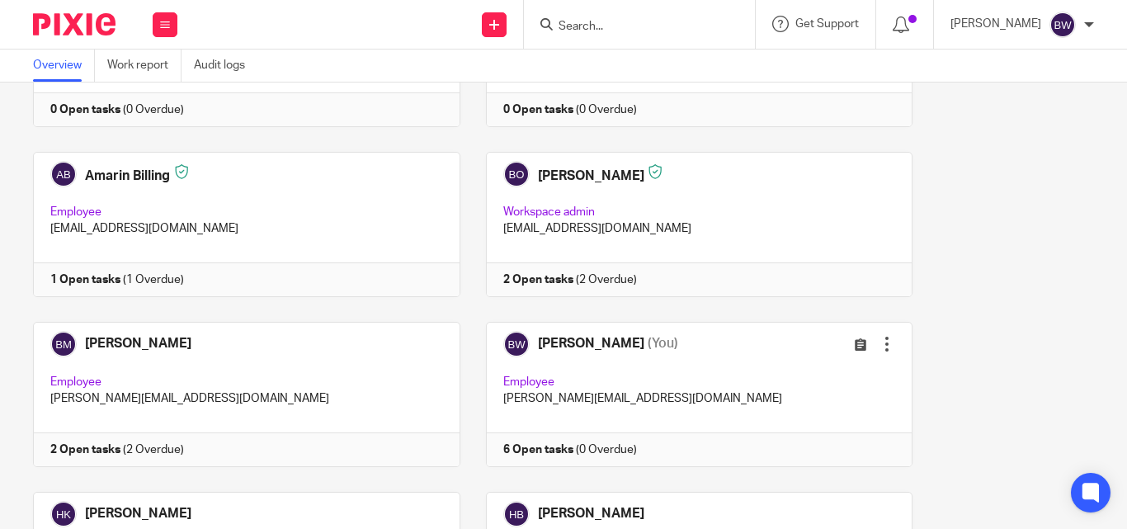
scroll to position [188, 0]
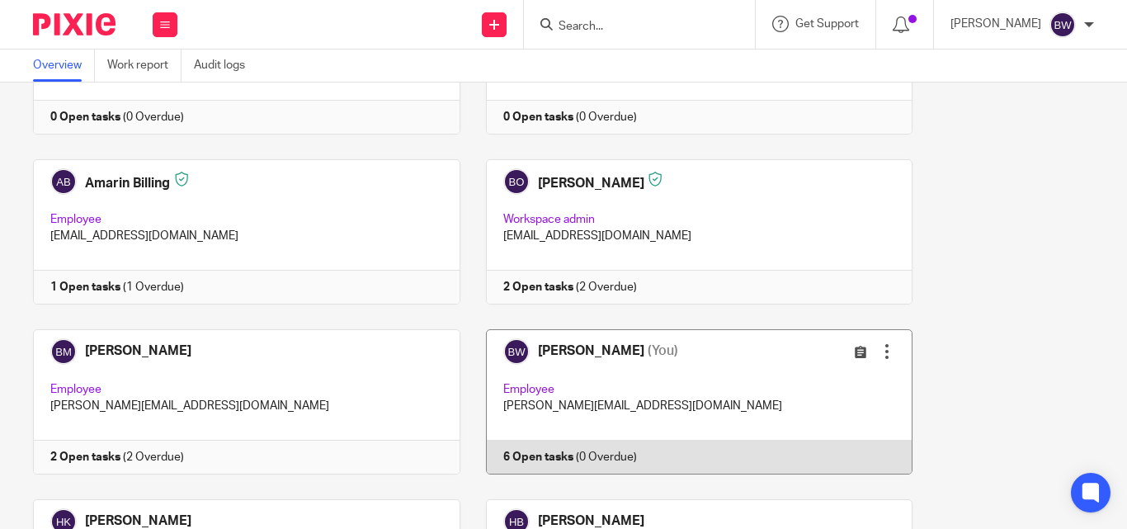
click at [699, 403] on link at bounding box center [686, 401] width 453 height 145
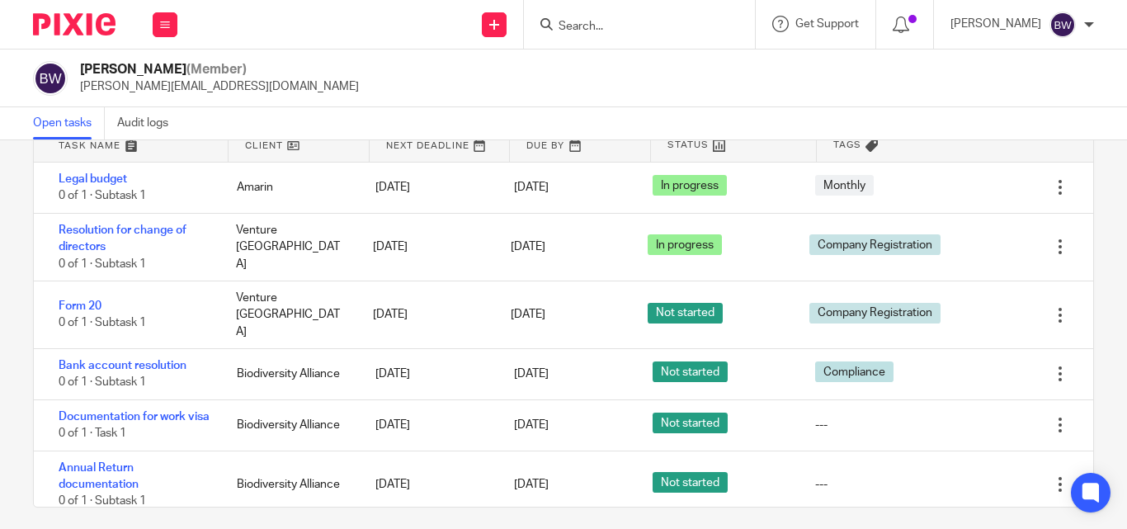
scroll to position [106, 0]
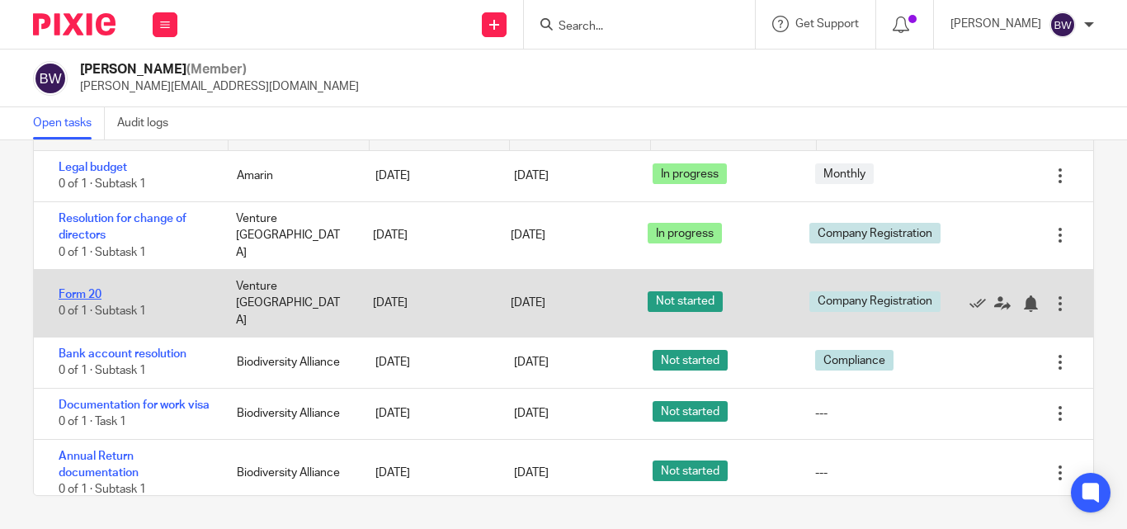
click at [90, 289] on link "Form 20" at bounding box center [80, 295] width 43 height 12
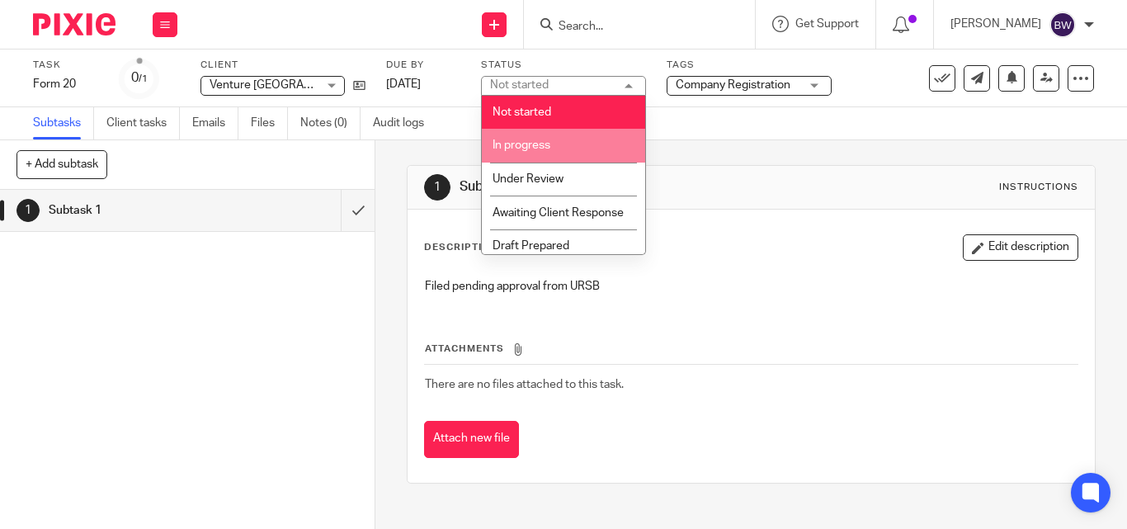
click at [541, 144] on span "In progress" at bounding box center [522, 145] width 58 height 12
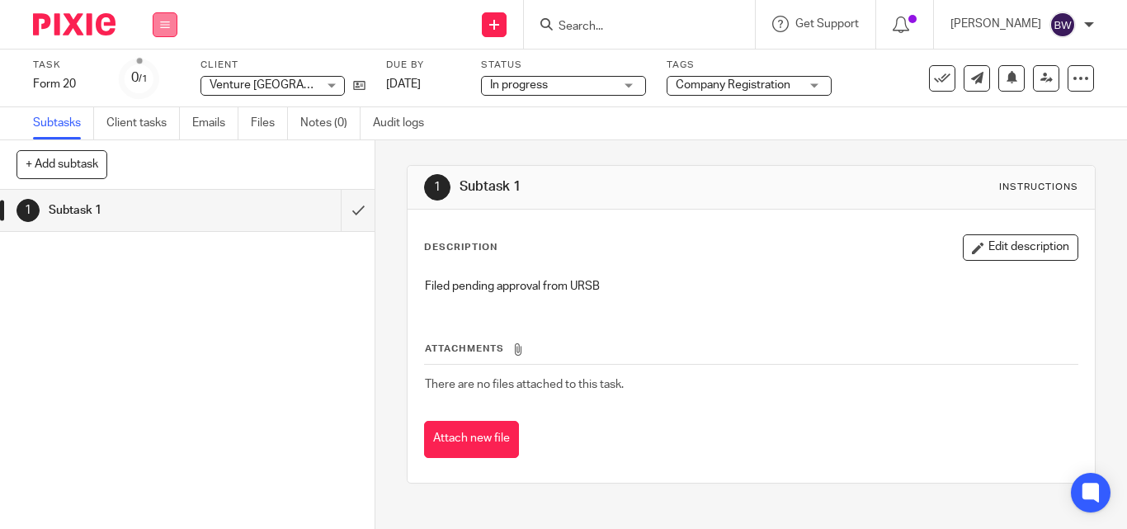
click at [165, 26] on icon at bounding box center [165, 25] width 10 height 10
click at [156, 146] on link "Team" at bounding box center [156, 150] width 27 height 12
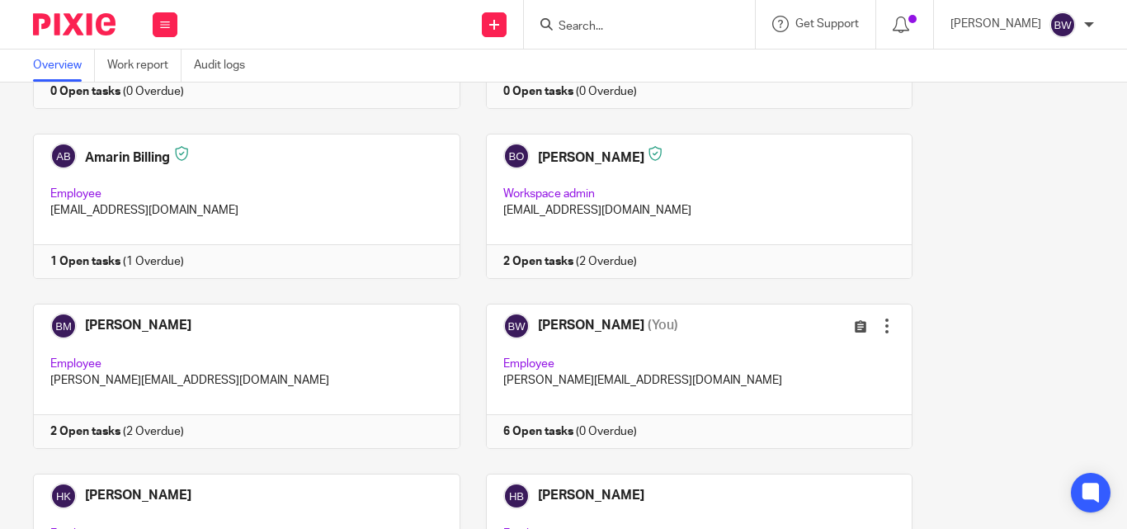
scroll to position [238, 0]
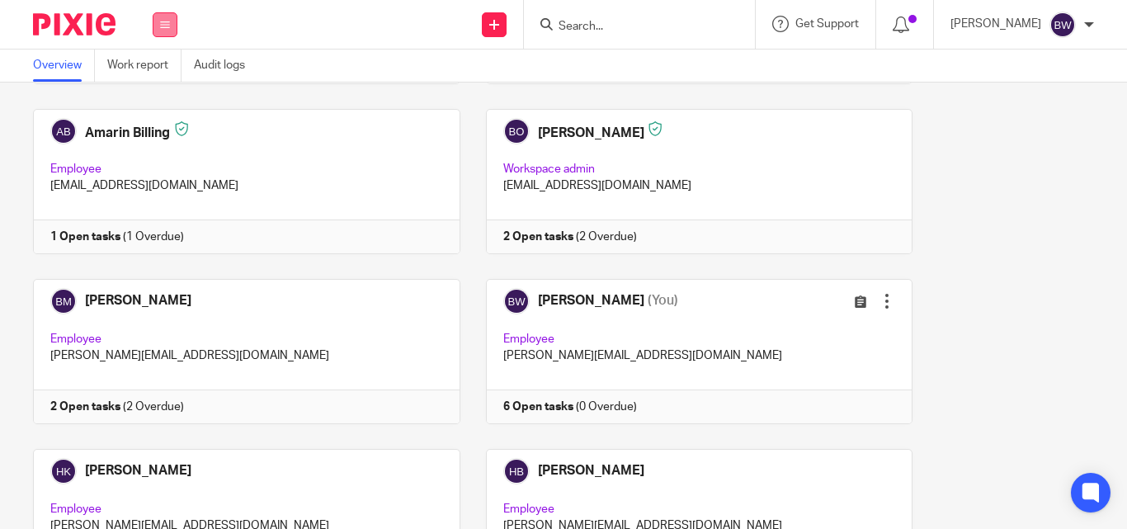
click at [159, 22] on button at bounding box center [165, 24] width 25 height 25
click at [162, 145] on link "Team" at bounding box center [157, 150] width 29 height 12
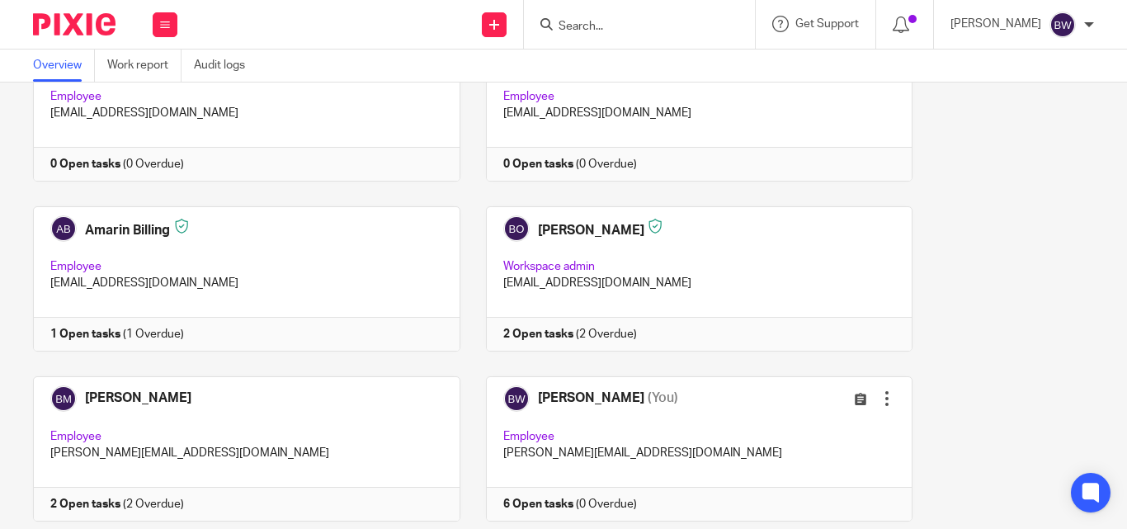
scroll to position [167, 0]
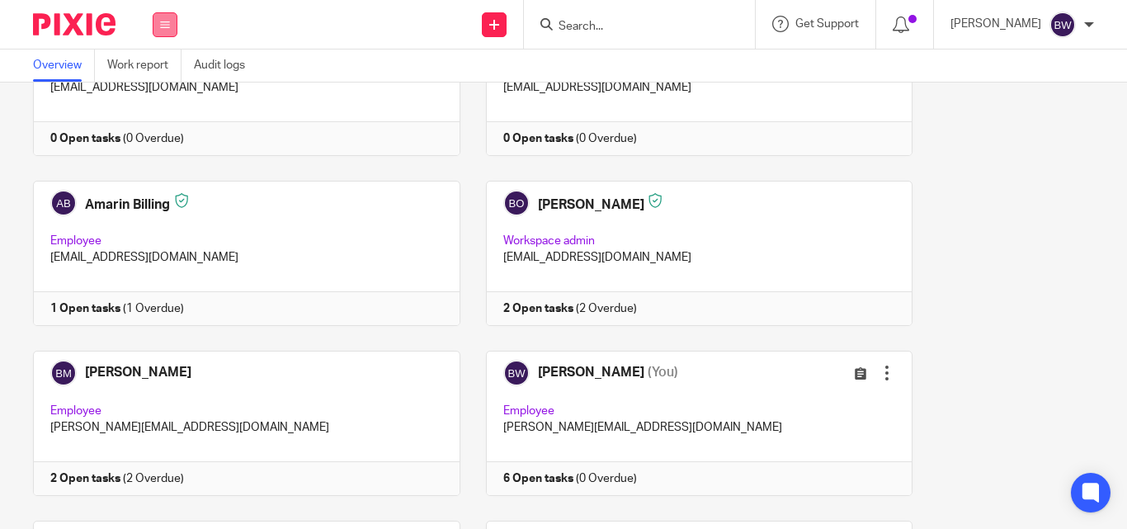
click at [164, 12] on button at bounding box center [165, 24] width 25 height 25
click at [154, 146] on link "Team" at bounding box center [157, 150] width 29 height 12
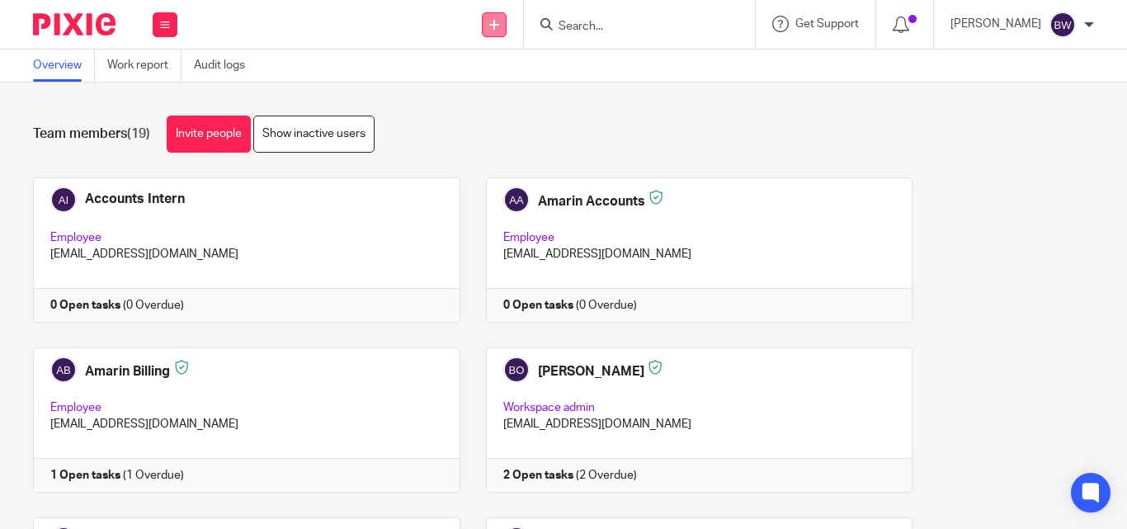
click at [493, 24] on icon at bounding box center [494, 25] width 10 height 10
click at [484, 96] on link "Create task" at bounding box center [497, 101] width 116 height 24
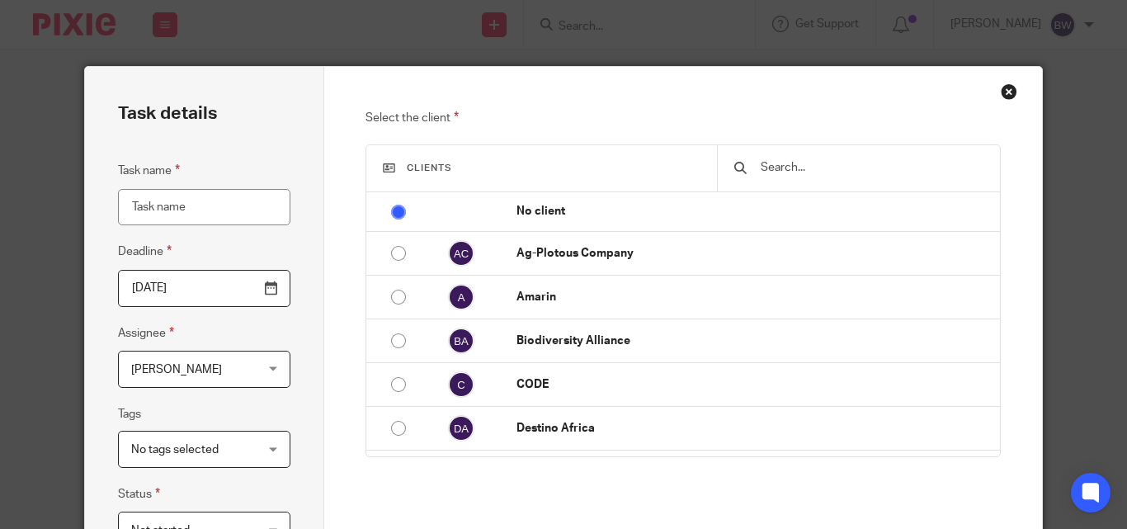
click at [263, 291] on input "[DATE]" at bounding box center [204, 288] width 172 height 37
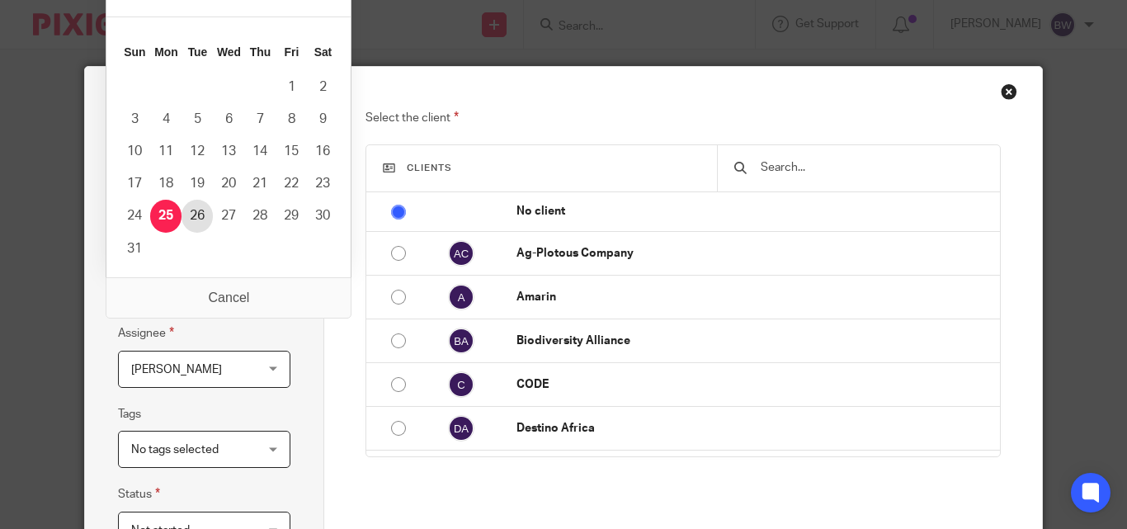
type input "[DATE]"
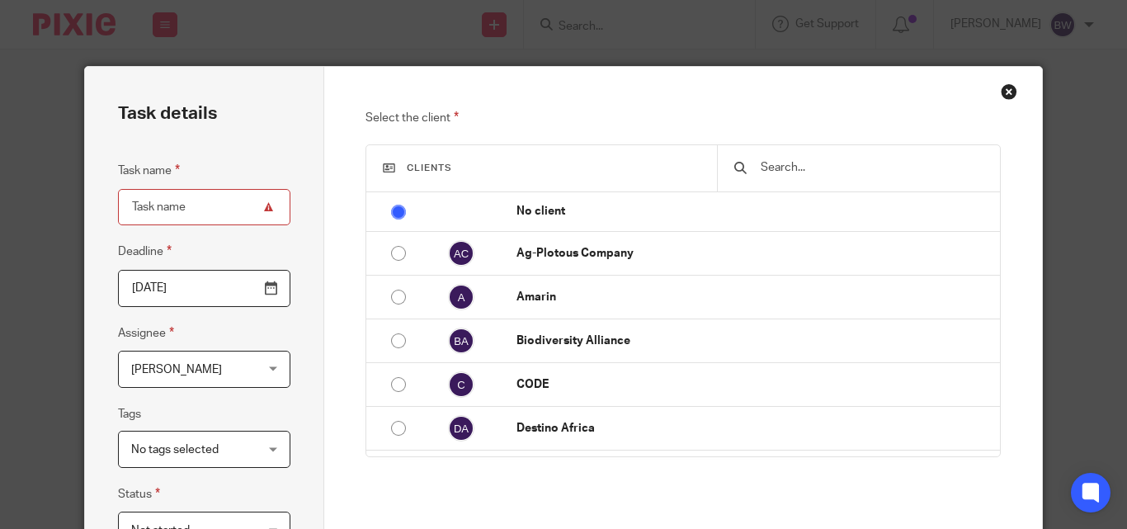
click at [183, 209] on input "Task name" at bounding box center [204, 207] width 172 height 37
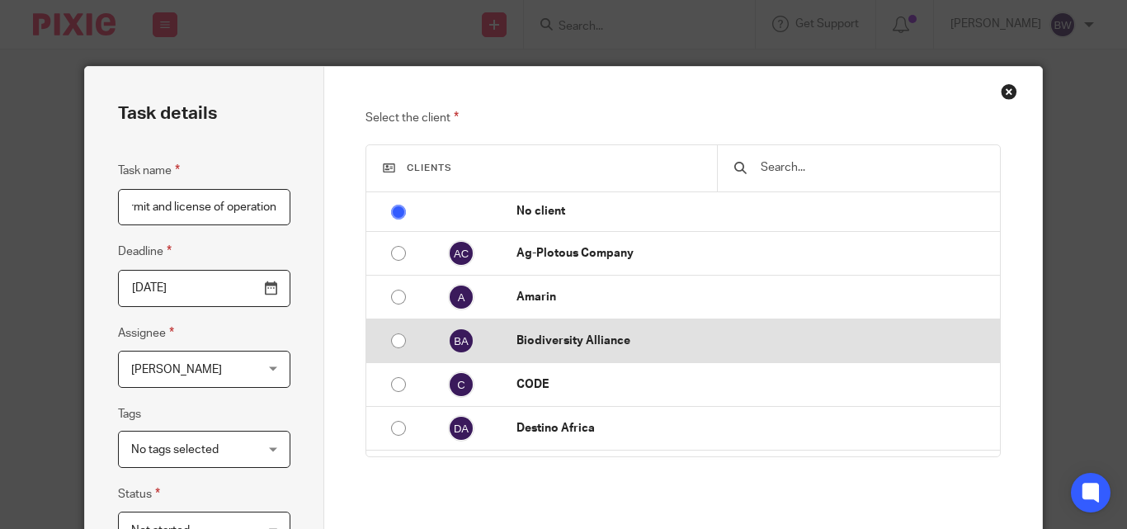
type input "Cover letter requesting for Certification for permit and license of operation"
click at [592, 342] on p "Biodiversity Alliance" at bounding box center [754, 341] width 475 height 17
radio input "false"
radio input "true"
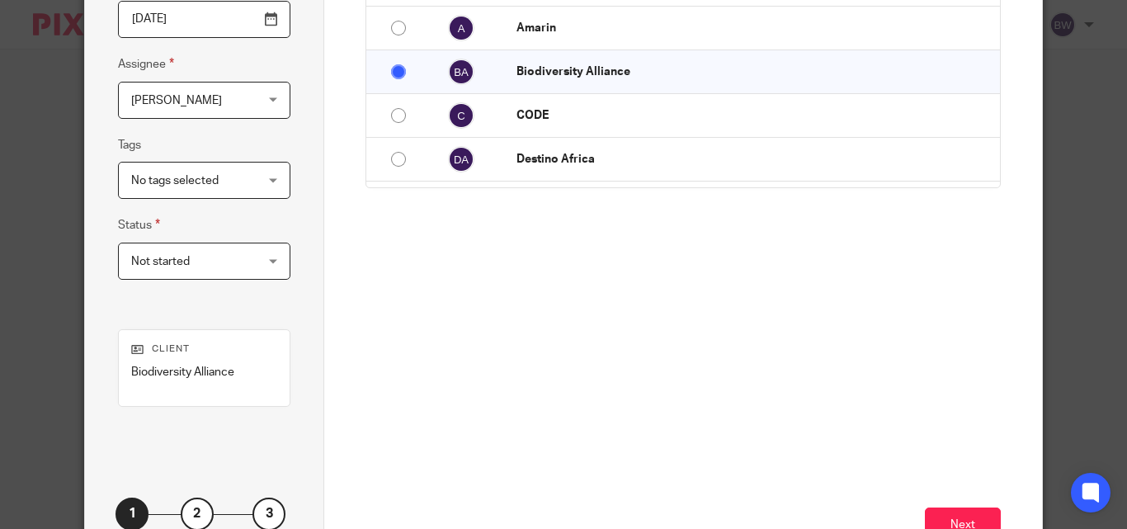
scroll to position [319, 0]
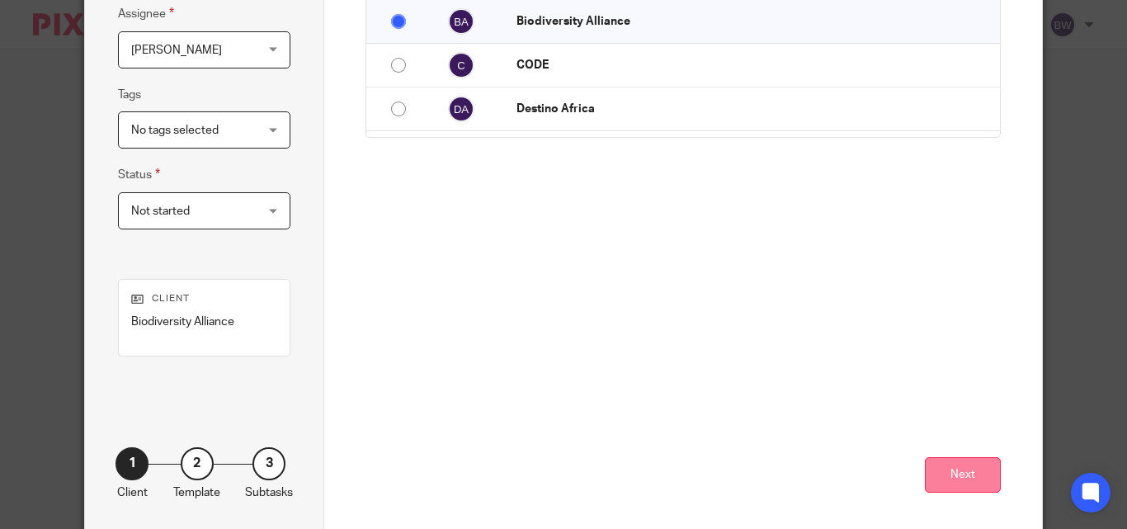
click at [950, 474] on button "Next" at bounding box center [963, 474] width 76 height 35
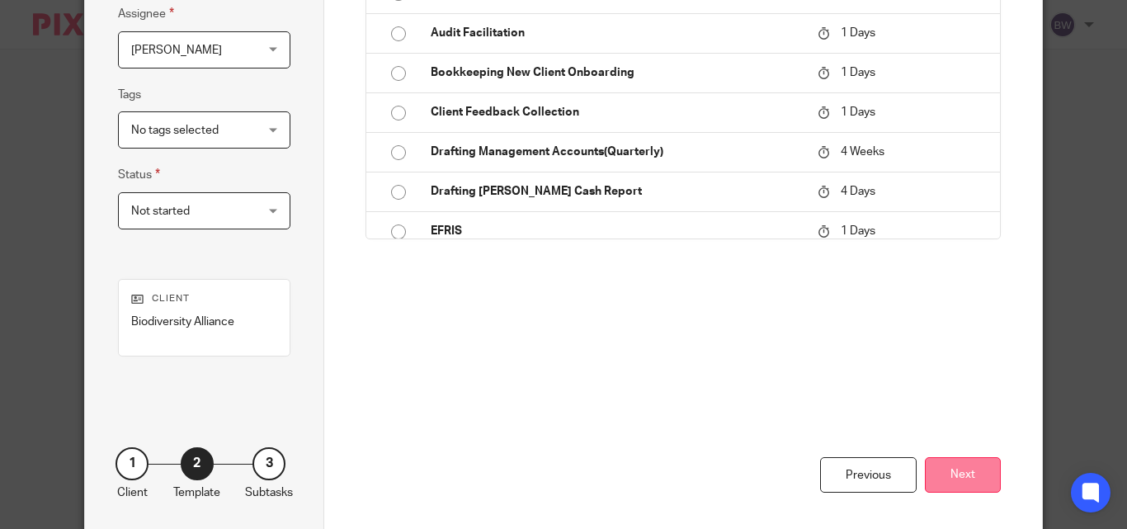
click at [968, 461] on button "Next" at bounding box center [963, 474] width 76 height 35
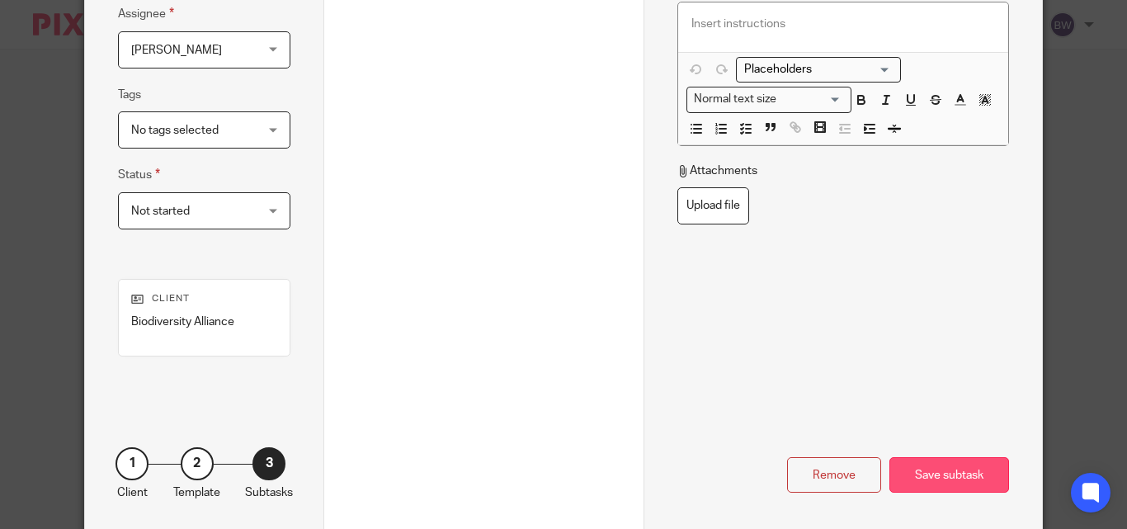
click at [937, 471] on div "Save subtask" at bounding box center [950, 474] width 120 height 35
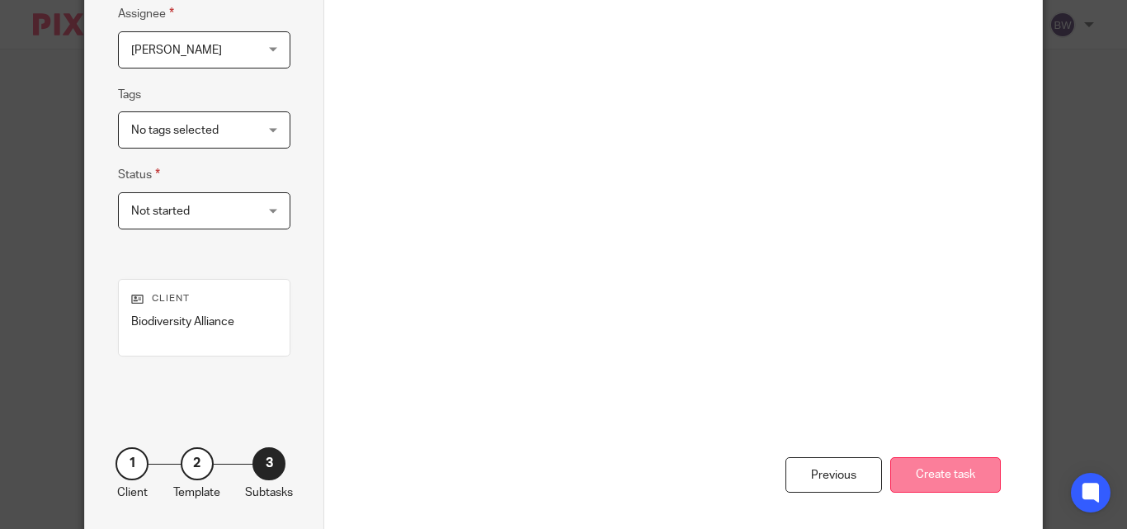
click at [937, 481] on button "Create task" at bounding box center [945, 474] width 111 height 35
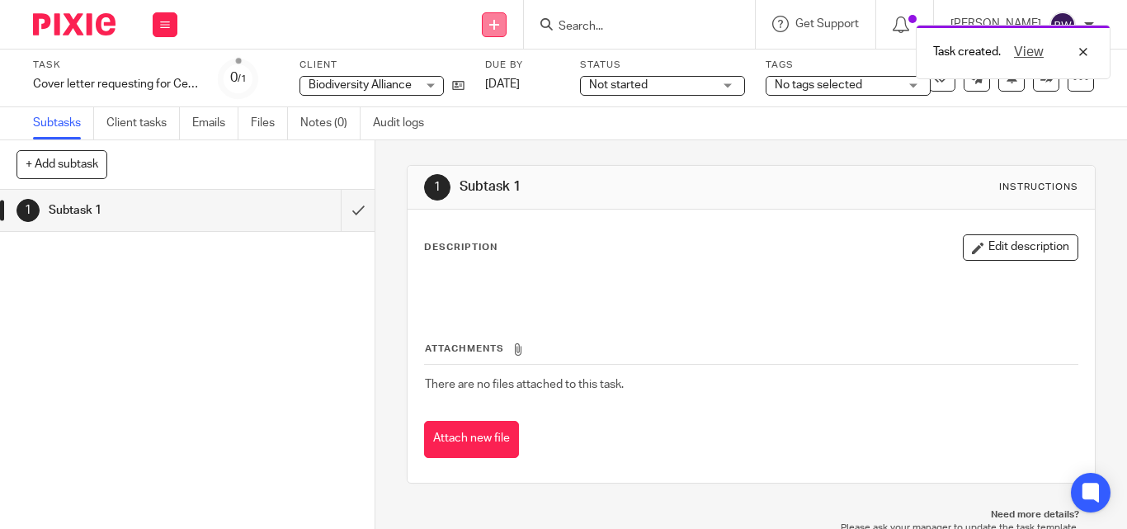
click at [493, 21] on icon at bounding box center [494, 25] width 10 height 10
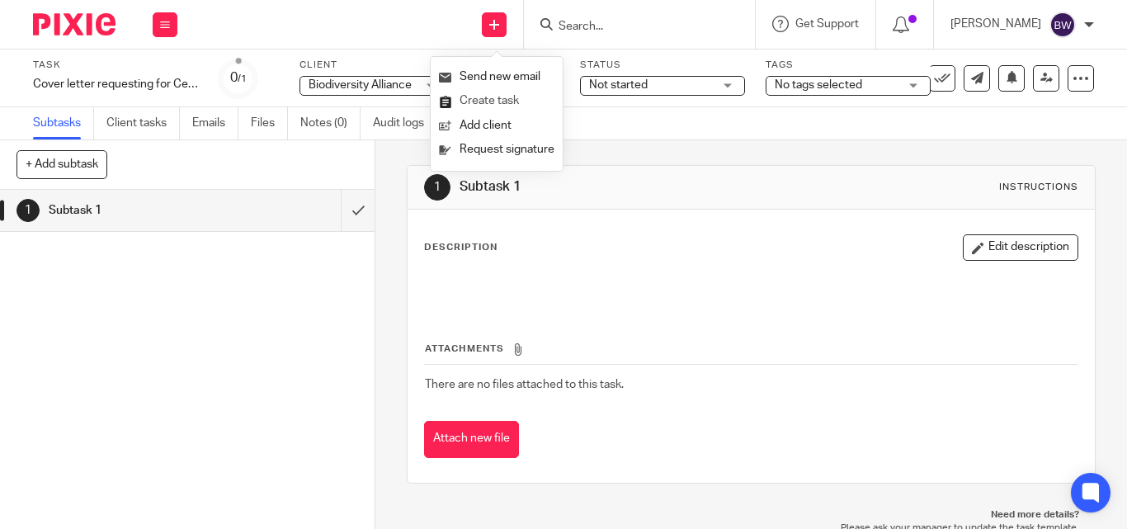
click at [471, 94] on link "Create task" at bounding box center [497, 101] width 116 height 24
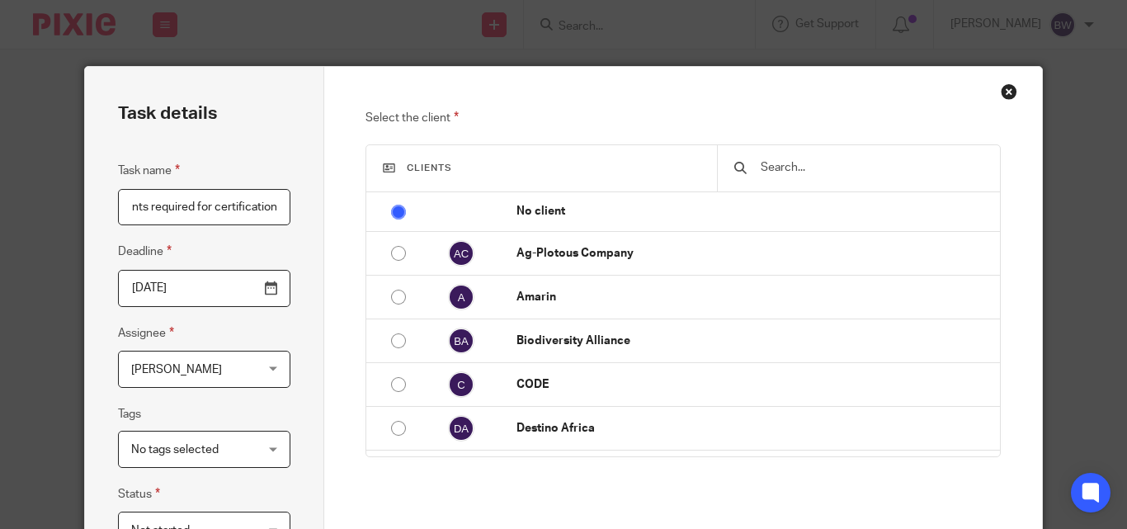
scroll to position [0, 93]
click at [185, 205] on input "List of requirements required for certifications" at bounding box center [204, 207] width 172 height 37
click at [233, 207] on input "List of requirements required for certifications" at bounding box center [204, 207] width 172 height 37
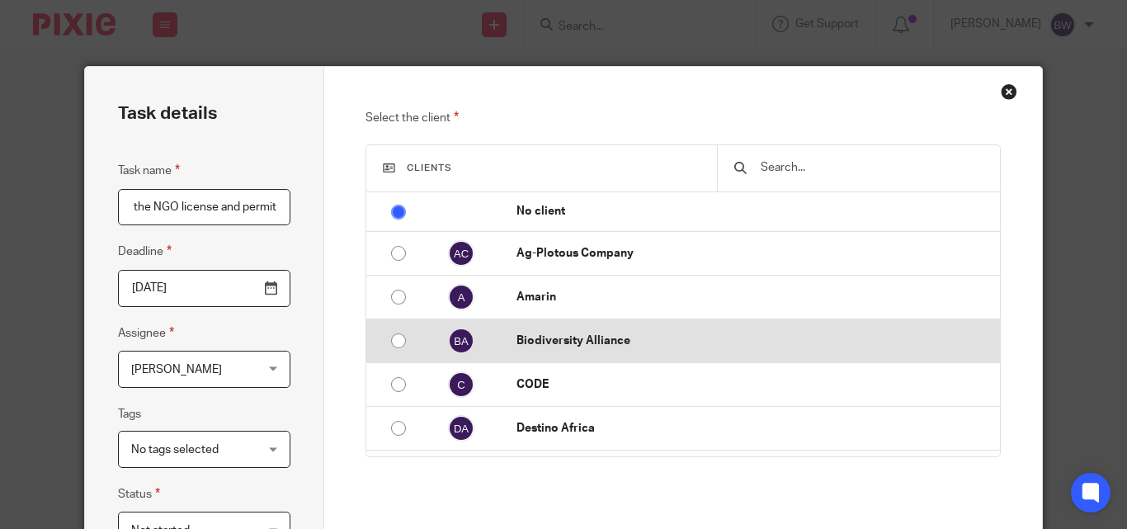
type input "List and compilation of documents required for certification of the NGO license…"
click at [657, 323] on td "Biodiversity Alliance" at bounding box center [750, 341] width 500 height 44
radio input "false"
radio input "true"
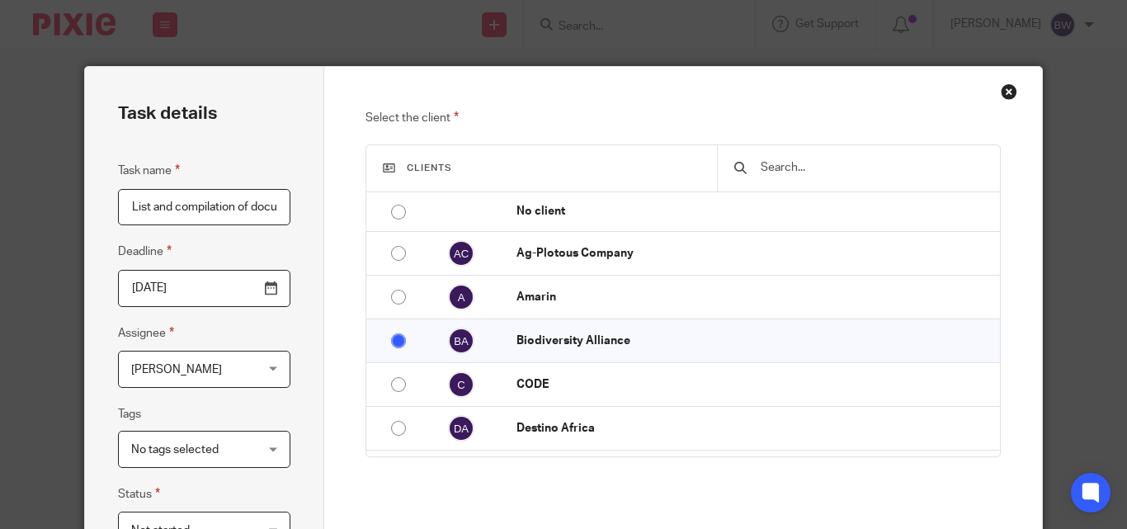
drag, startPoint x: 978, startPoint y: 169, endPoint x: 1126, endPoint y: 158, distance: 148.9
click at [1126, 158] on div "Task details Task name List and compilation of documents required for certifica…" at bounding box center [563, 264] width 1127 height 529
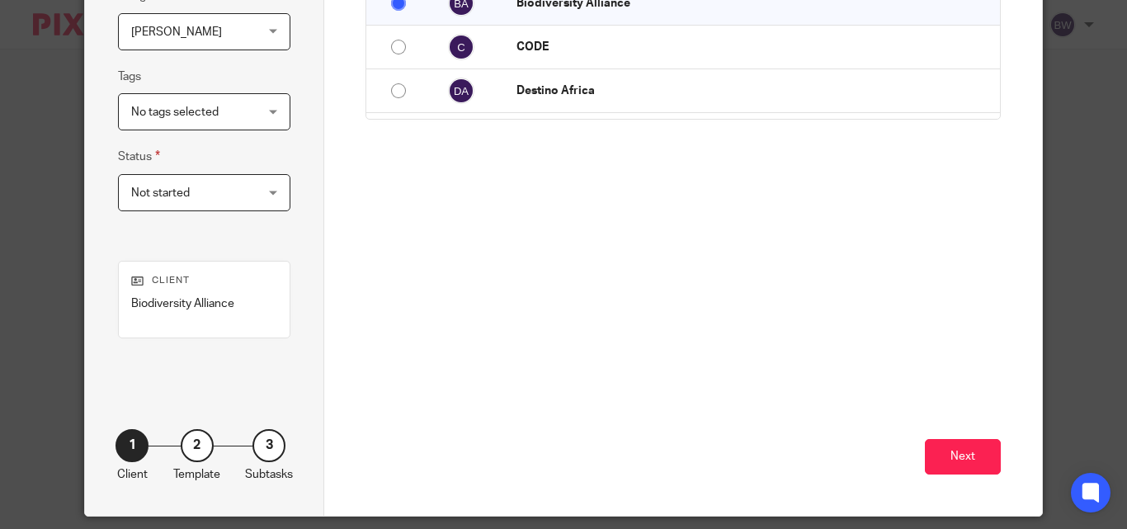
scroll to position [337, 0]
click at [972, 448] on button "Next" at bounding box center [963, 457] width 76 height 35
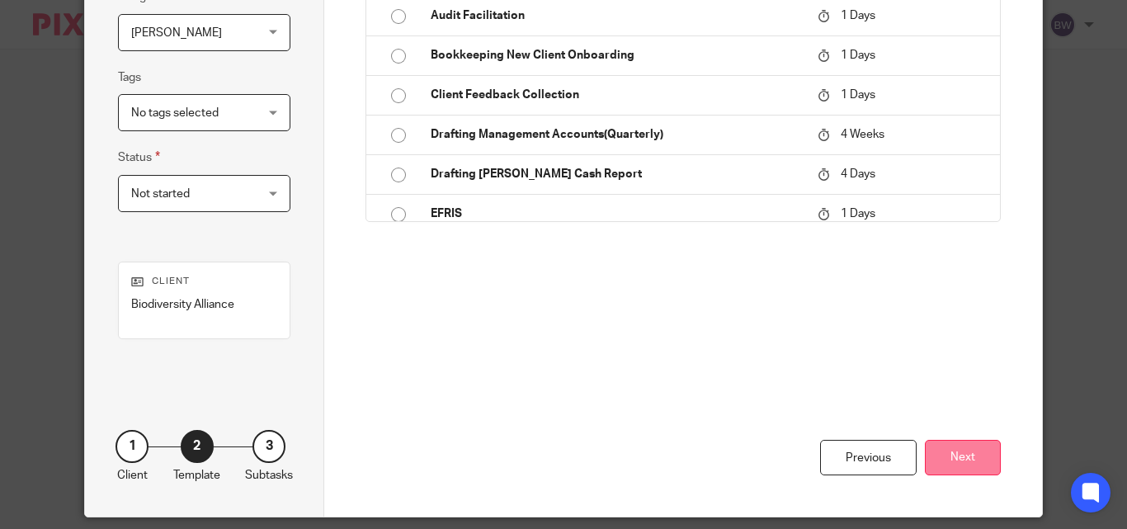
click at [965, 469] on button "Next" at bounding box center [963, 457] width 76 height 35
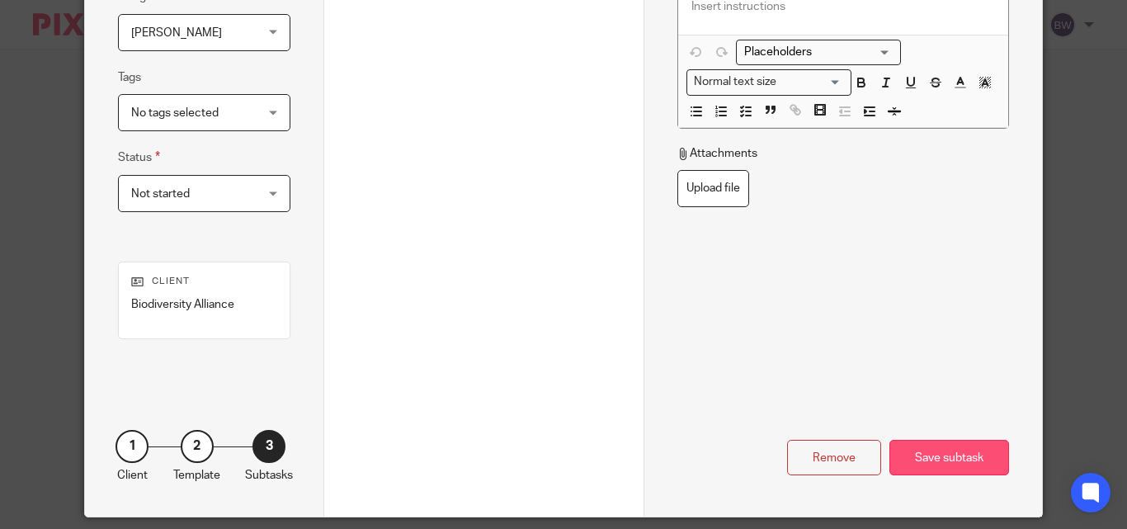
click at [959, 449] on div "Save subtask" at bounding box center [950, 457] width 120 height 35
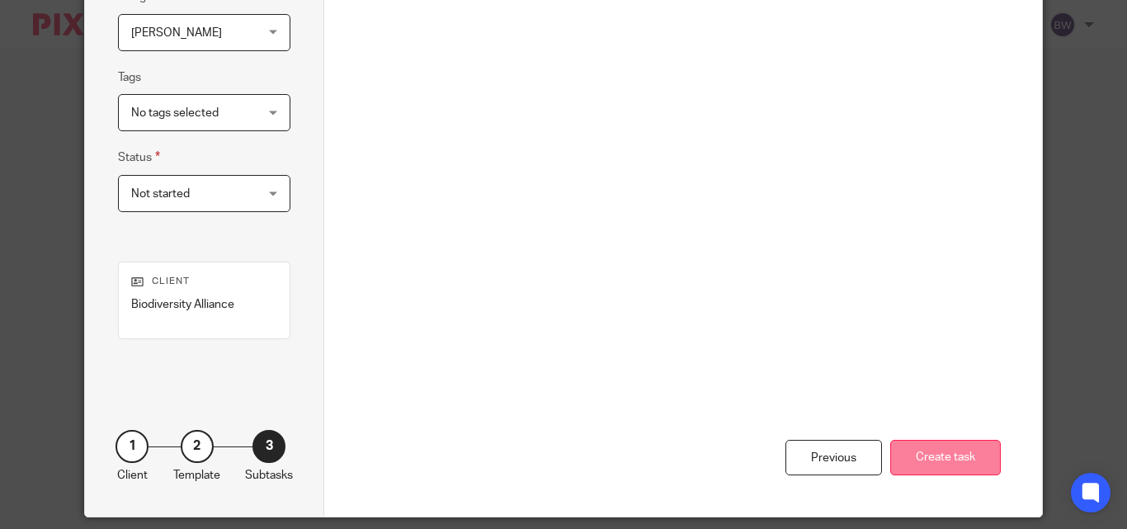
click at [945, 459] on button "Create task" at bounding box center [945, 457] width 111 height 35
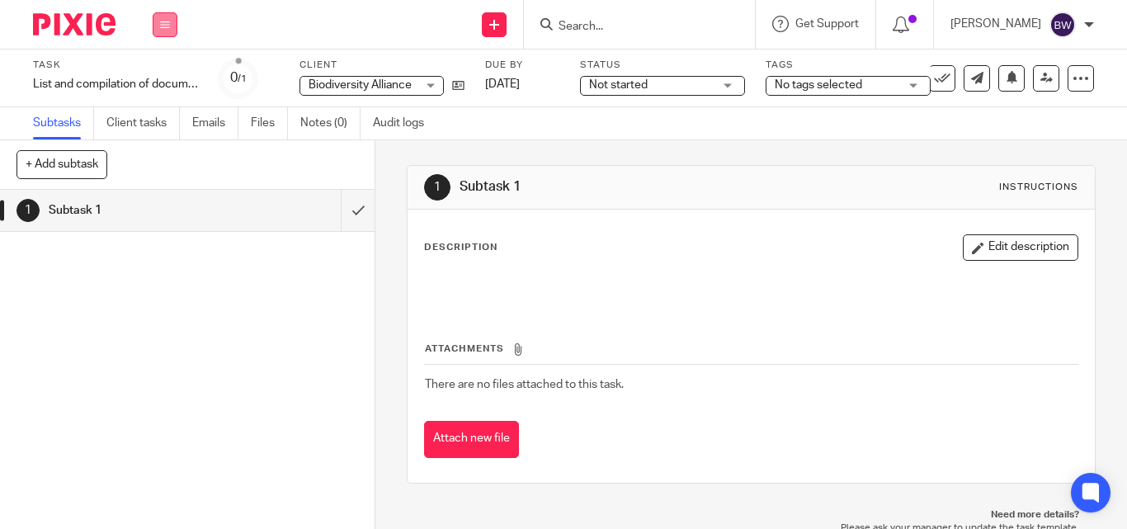
click at [171, 23] on button at bounding box center [165, 24] width 25 height 25
click at [163, 147] on link "Team" at bounding box center [156, 150] width 27 height 12
